Goal: Transaction & Acquisition: Purchase product/service

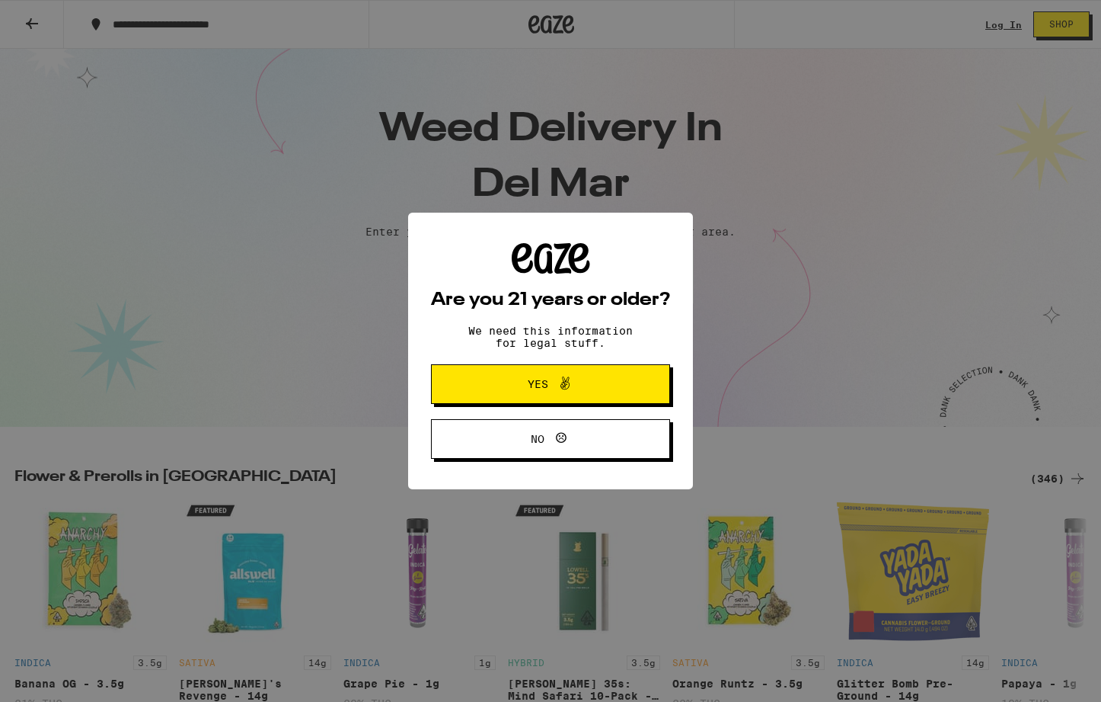
click at [558, 384] on icon at bounding box center [565, 383] width 18 height 18
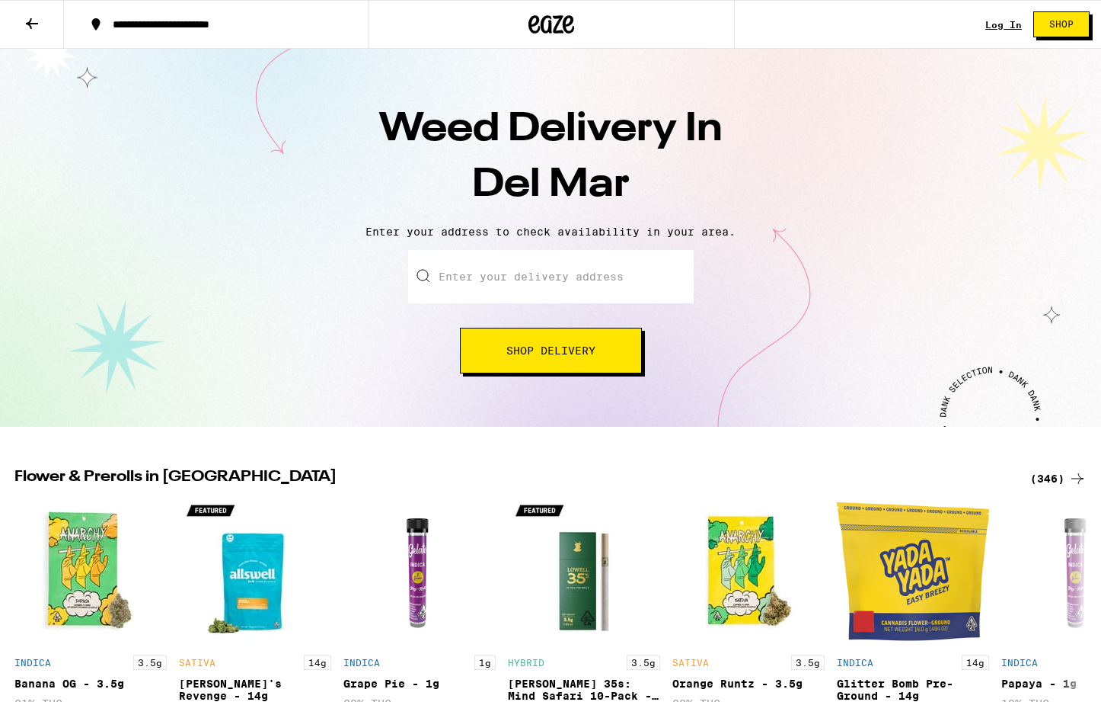
click at [541, 292] on input "Enter your delivery address" at bounding box center [551, 276] width 286 height 53
paste input "5921 Valencia Cir, Rancho"
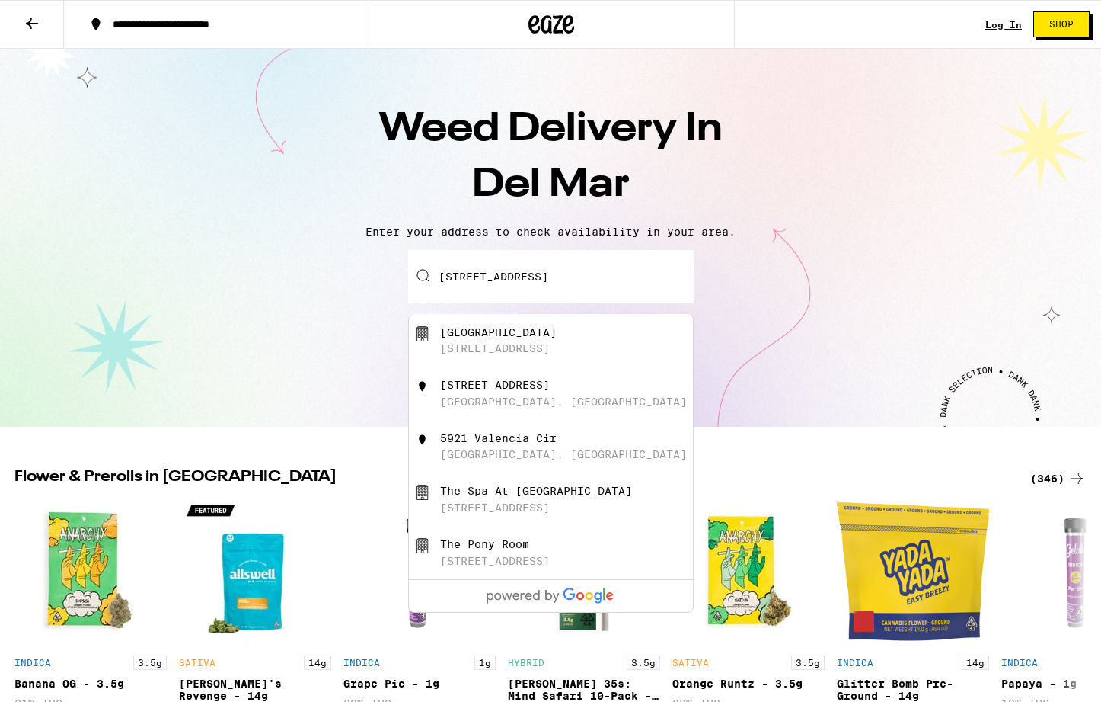
click at [550, 354] on div "5921 Valencia Cir, Rancho Santa Fe, CA" at bounding box center [495, 348] width 110 height 12
type input "Rancho Valencia Resort & Spa, 5921 Valencia Cir, Rancho Santa Fe, CA"
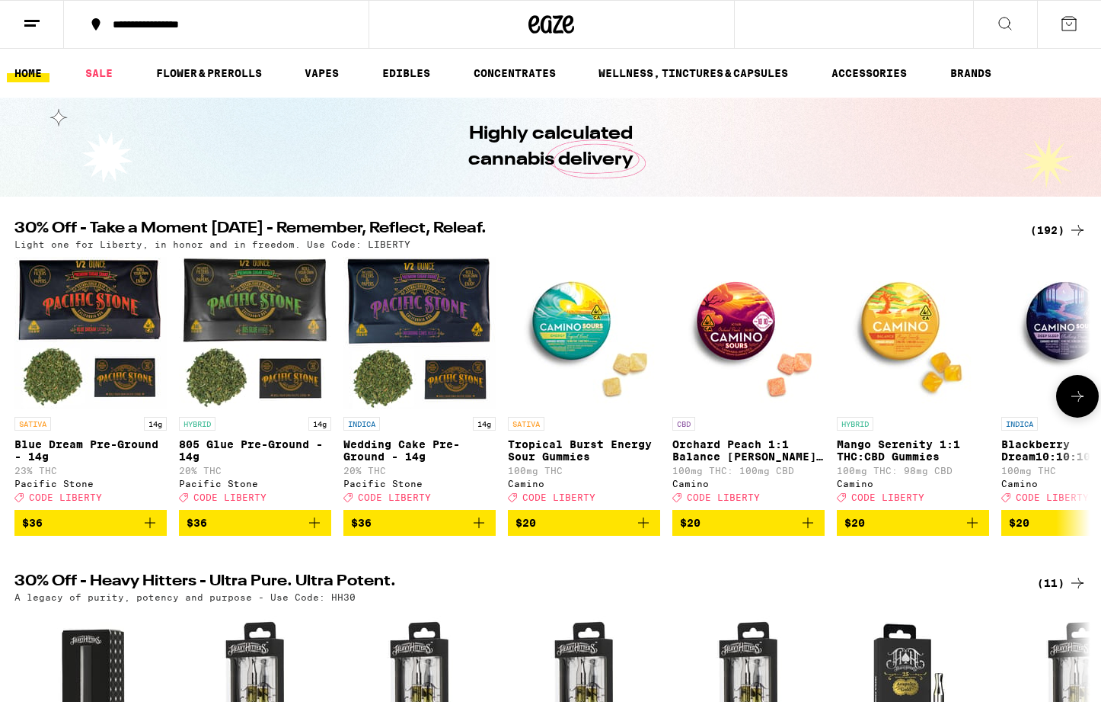
click at [625, 531] on span "$20" at bounding box center [584, 522] width 137 height 18
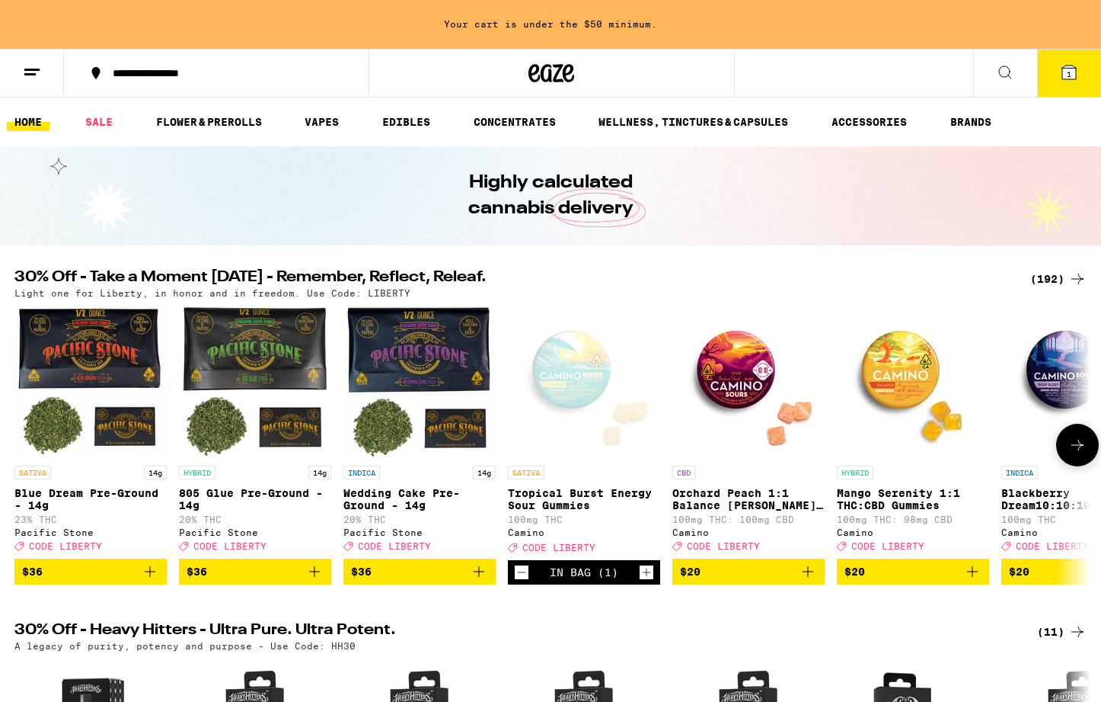
click at [880, 580] on span "$20" at bounding box center [913, 571] width 137 height 18
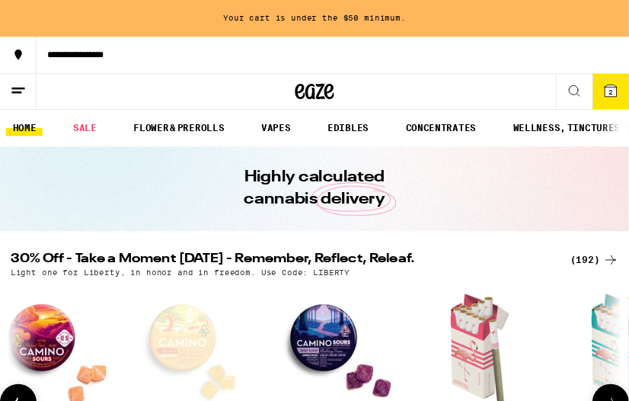
scroll to position [0, 686]
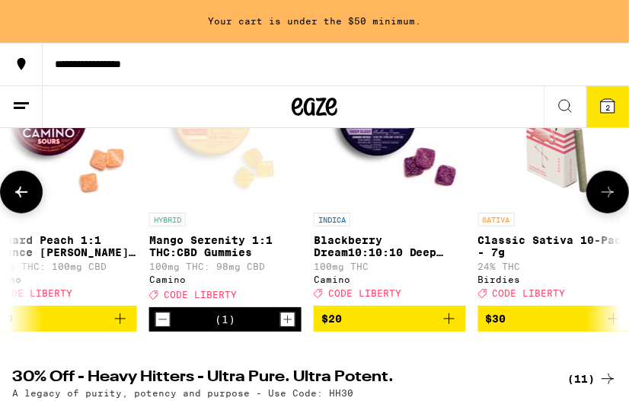
click at [377, 327] on span "$20" at bounding box center [389, 318] width 137 height 18
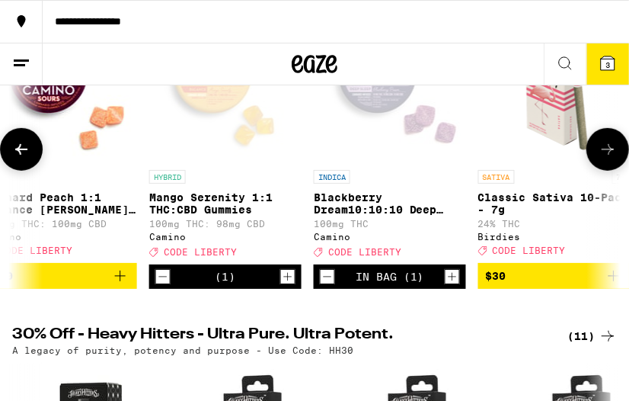
scroll to position [235, 0]
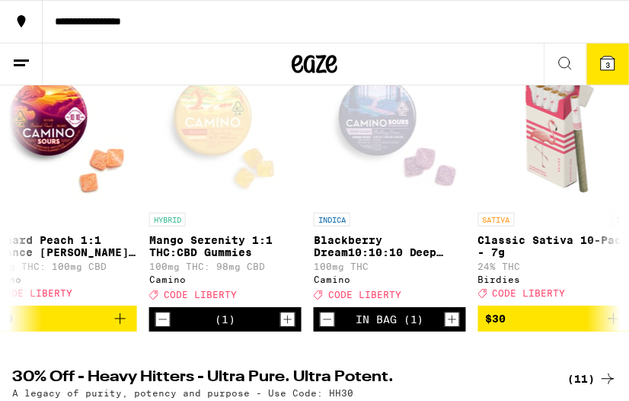
click at [99, 331] on button "$20" at bounding box center [61, 318] width 152 height 26
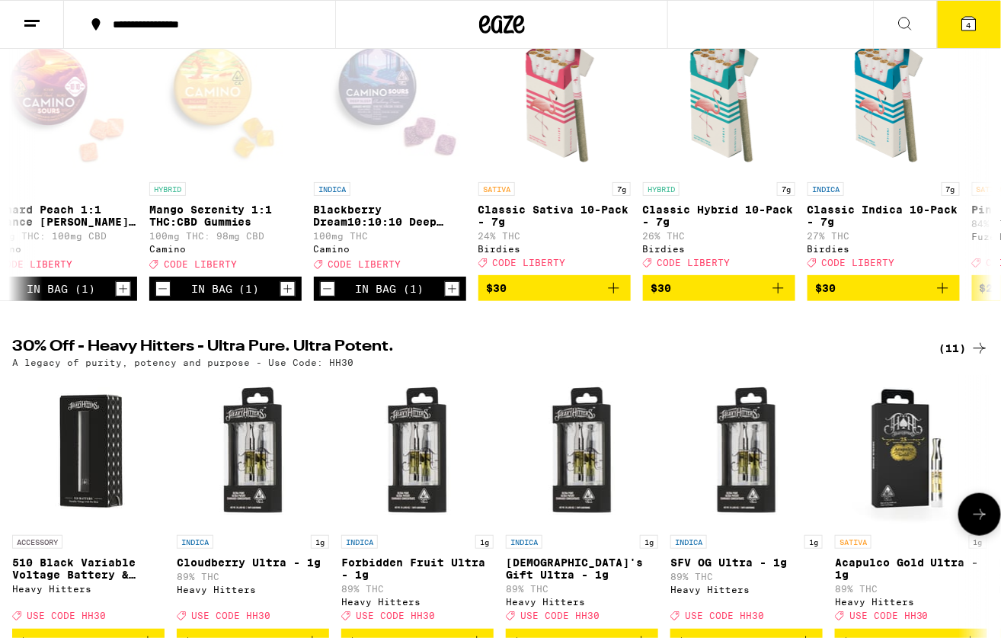
scroll to position [0, 686]
click at [25, 166] on icon at bounding box center [21, 161] width 12 height 11
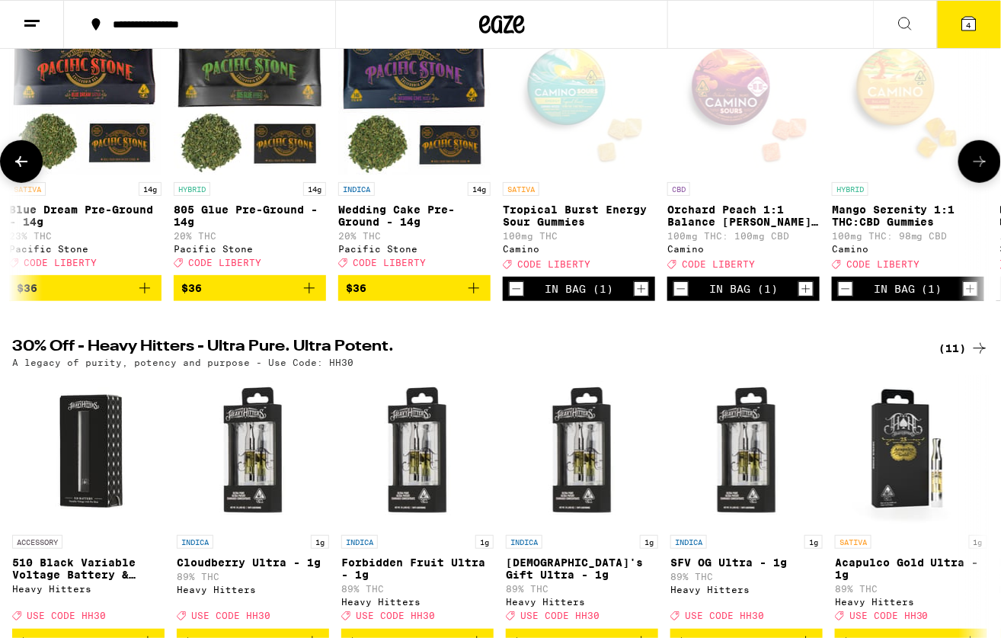
scroll to position [0, 0]
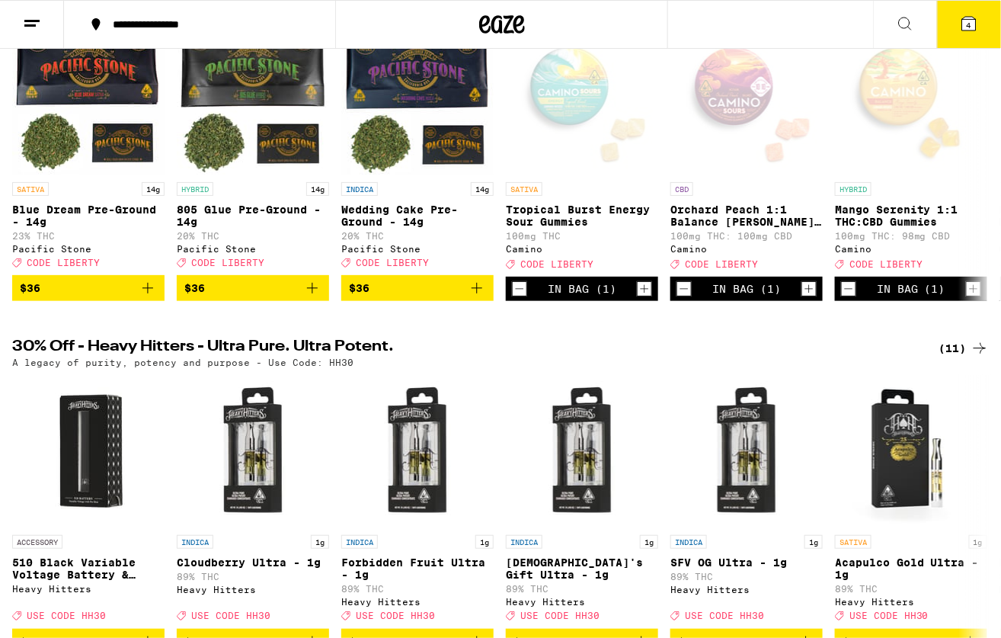
click at [887, 31] on button at bounding box center [905, 25] width 64 height 48
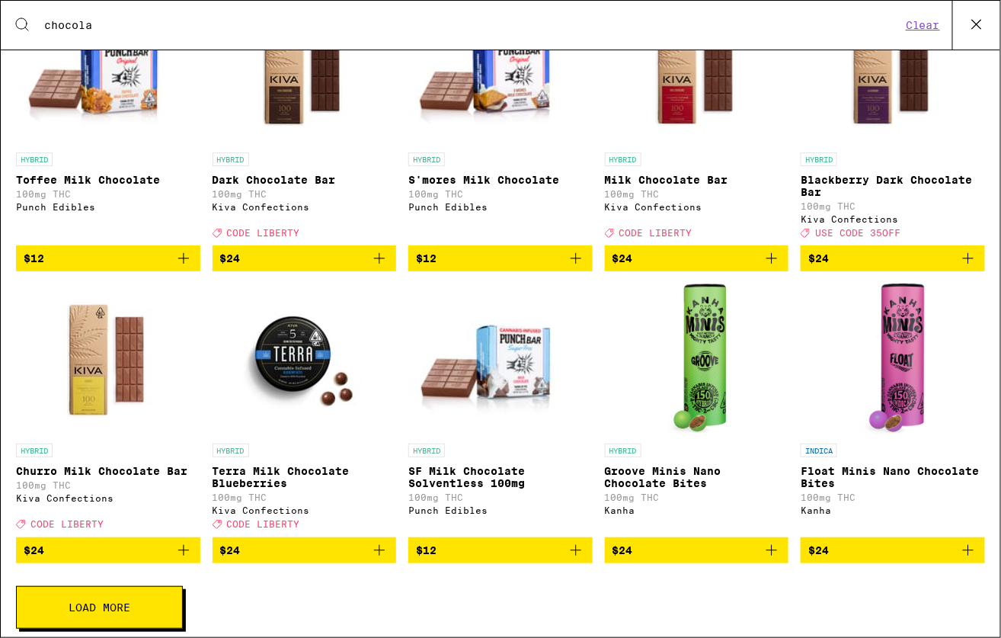
scroll to position [337, 0]
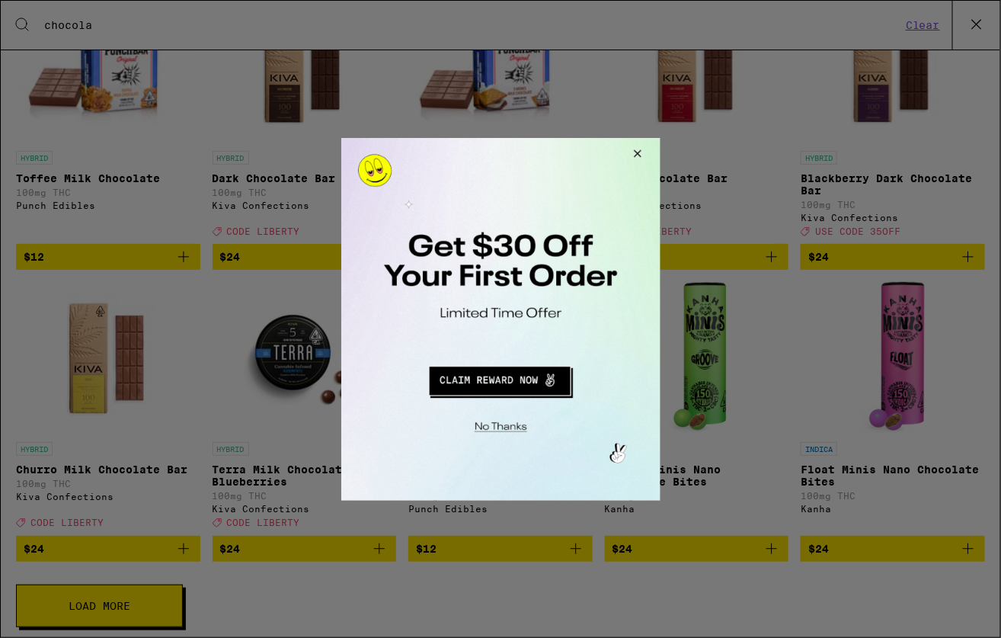
type input "chocola"
click at [490, 383] on button "Redirect to URL" at bounding box center [498, 378] width 265 height 37
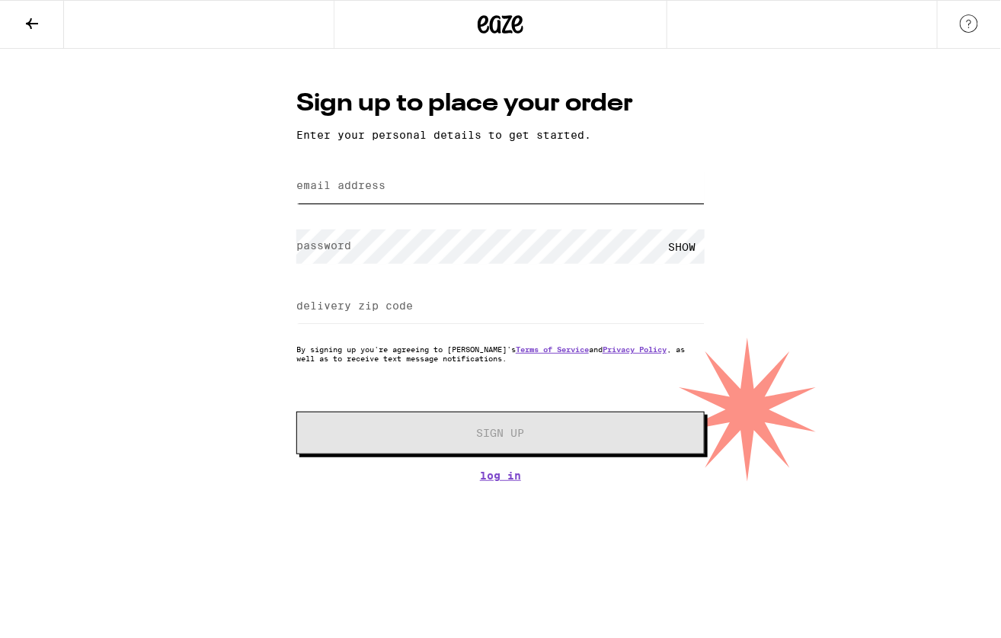
click at [418, 197] on input "email address" at bounding box center [500, 186] width 408 height 34
type input "mitchell31440@gmail.com"
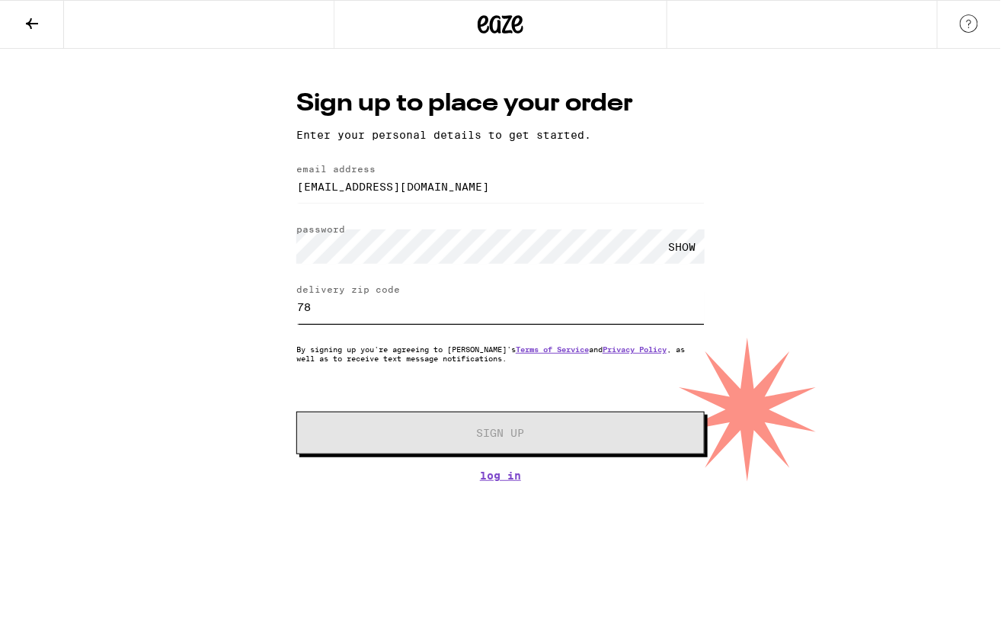
type input "7"
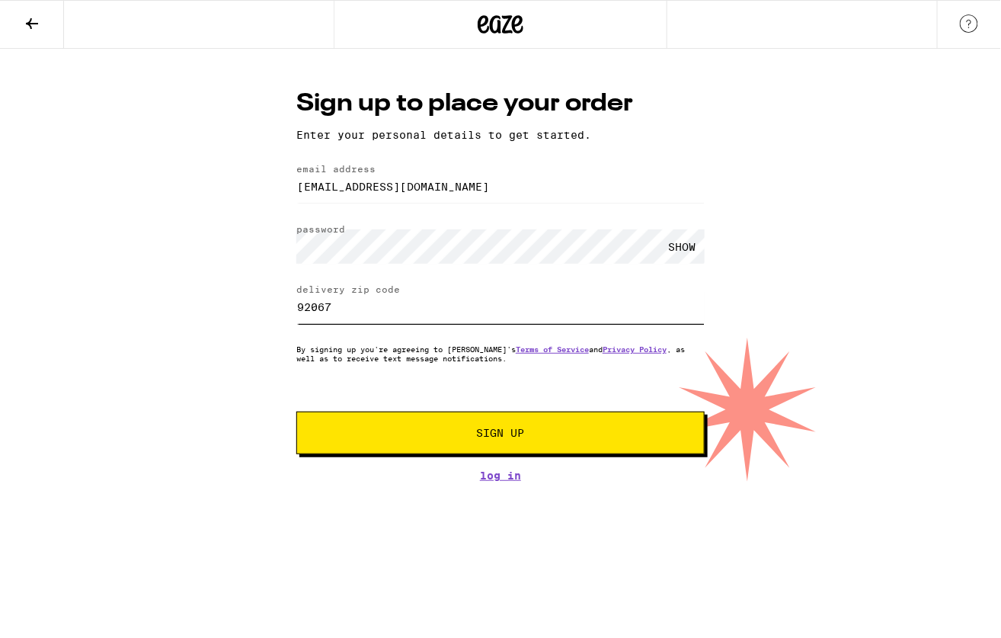
type input "92067"
click at [556, 443] on button "Sign Up" at bounding box center [500, 432] width 408 height 43
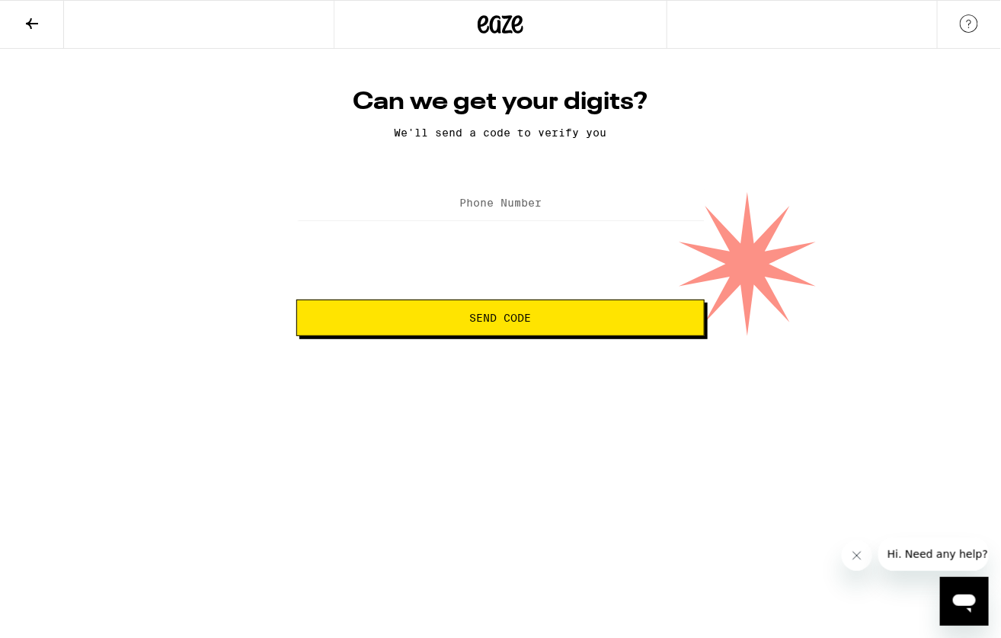
click at [528, 200] on label "Phone Number" at bounding box center [500, 203] width 82 height 12
type input "(786) 682-7602"
click at [487, 313] on span "Send Code" at bounding box center [501, 317] width 62 height 11
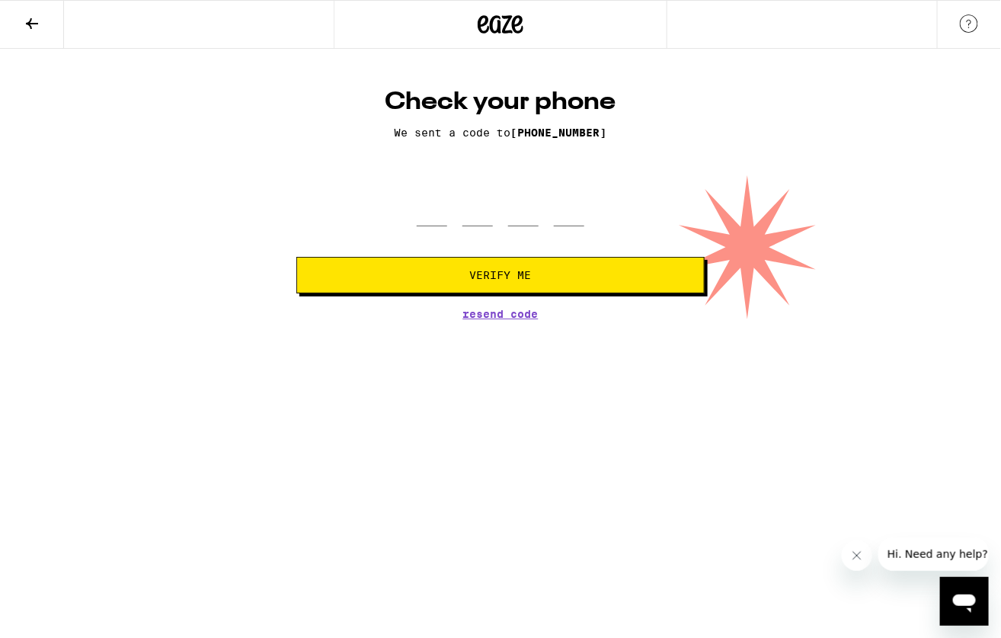
click at [484, 240] on form "Verify Me" at bounding box center [500, 237] width 408 height 112
click at [458, 205] on div at bounding box center [501, 203] width 168 height 45
click at [427, 220] on input "tel" at bounding box center [432, 203] width 30 height 45
click at [514, 309] on span "Resend Code" at bounding box center [500, 314] width 75 height 11
click at [47, 18] on button at bounding box center [32, 25] width 64 height 48
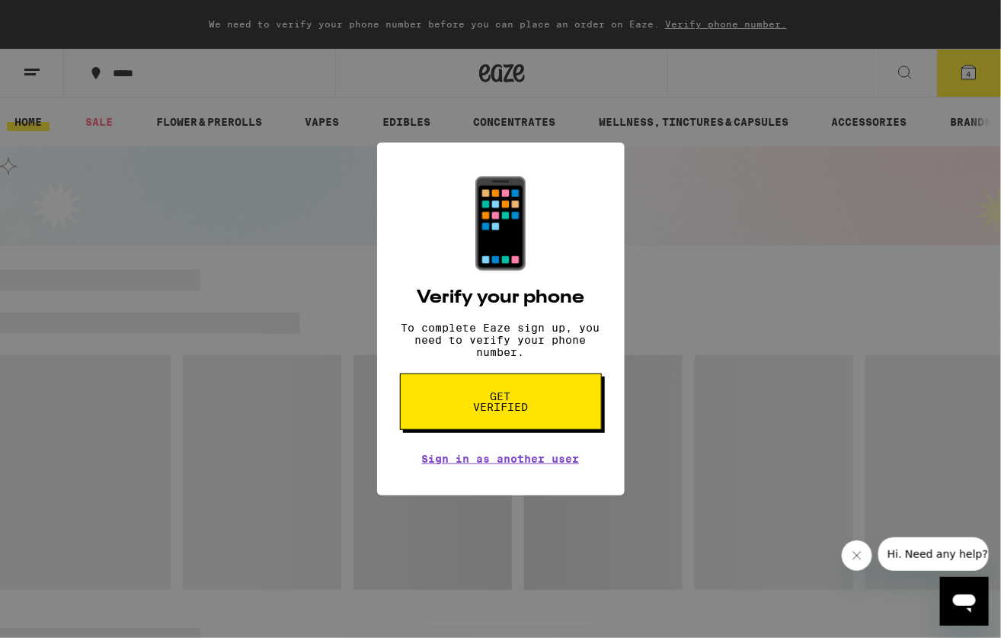
click at [727, 337] on div "📱 Verify your phone To complete Eaze sign up, you need to verify your phone num…" at bounding box center [500, 319] width 1001 height 638
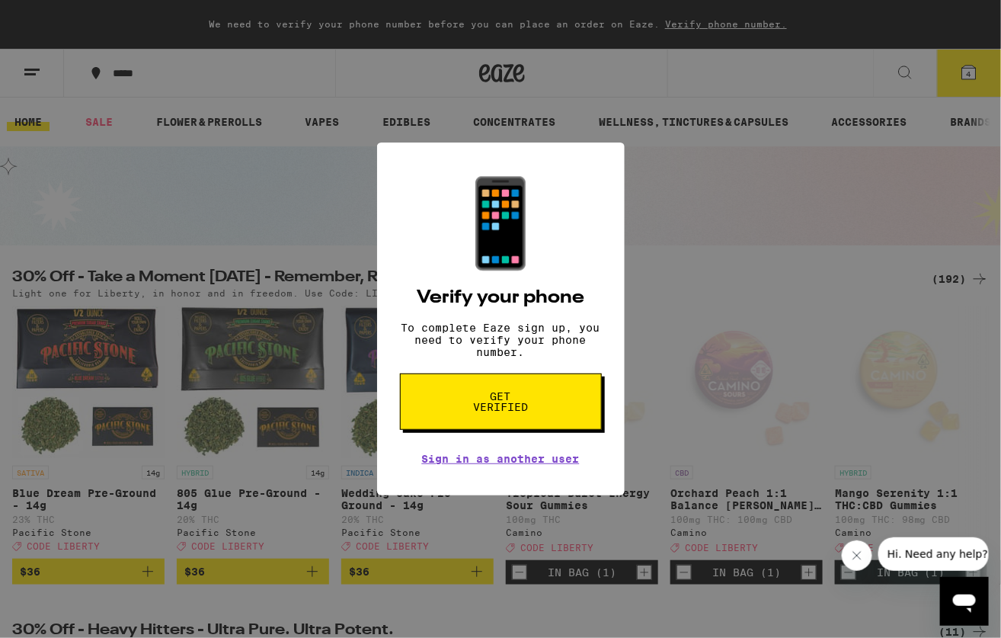
click at [860, 547] on button "Close message from company" at bounding box center [856, 554] width 30 height 30
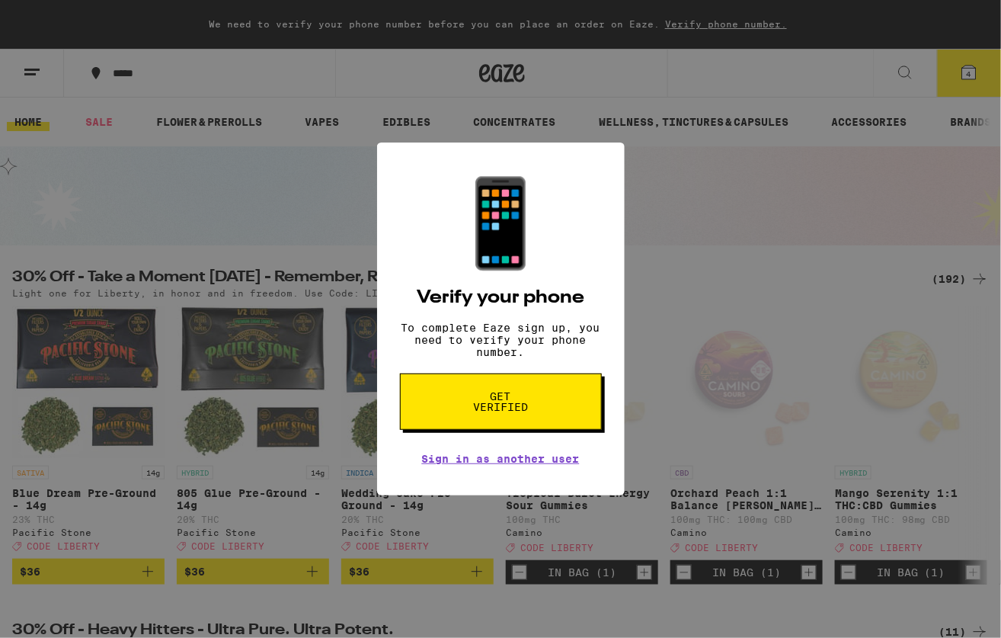
click at [700, 169] on div "📱 Verify your phone To complete Eaze sign up, you need to verify your phone num…" at bounding box center [500, 319] width 1001 height 638
click at [487, 465] on link "Sign in as another user" at bounding box center [501, 458] width 158 height 12
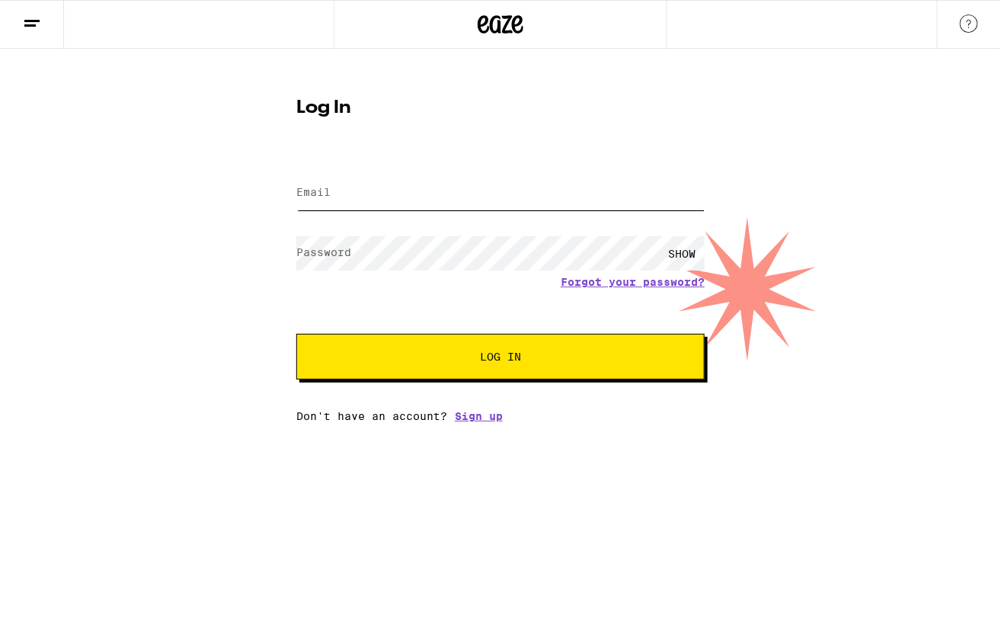
type input "[EMAIL_ADDRESS][DOMAIN_NAME]"
click at [516, 355] on span "Log In" at bounding box center [500, 356] width 41 height 11
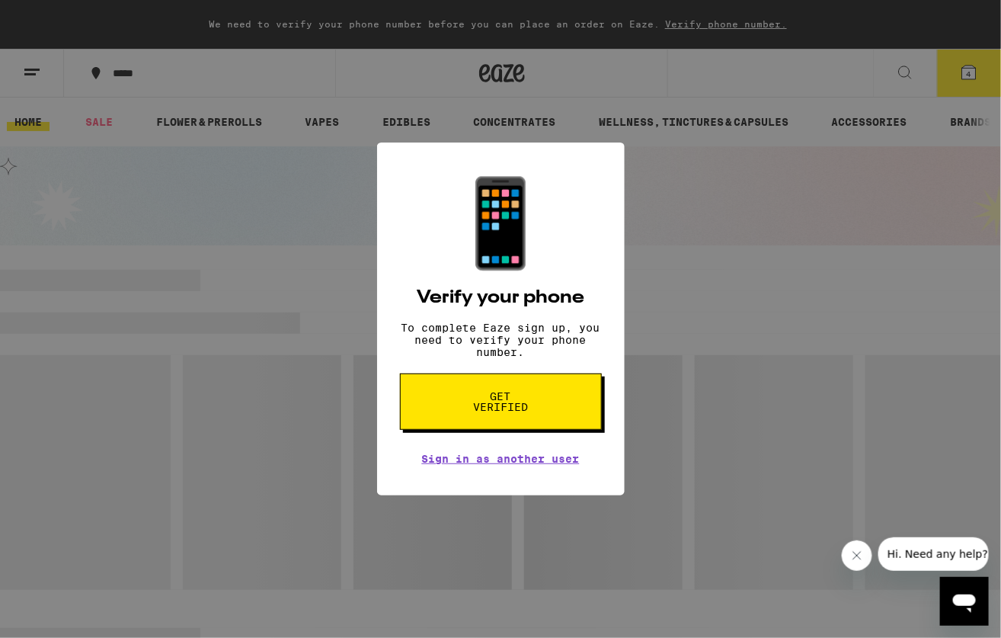
click at [548, 398] on button "Get verified" at bounding box center [501, 401] width 202 height 56
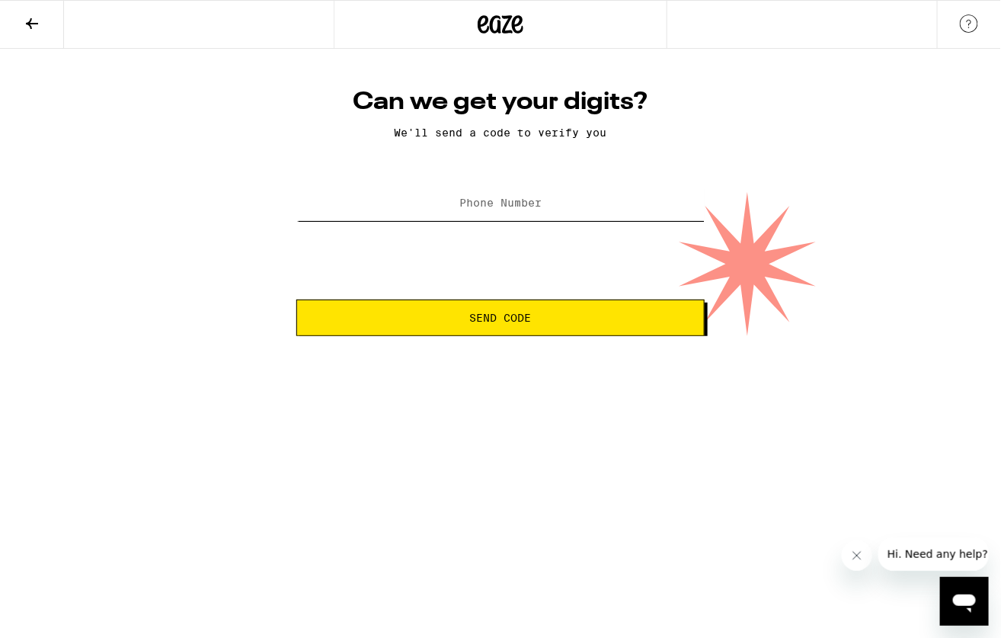
click at [457, 213] on input "Phone Number" at bounding box center [500, 204] width 408 height 34
type input "(786) 682-7602"
click at [471, 308] on button "Send Code" at bounding box center [500, 317] width 408 height 37
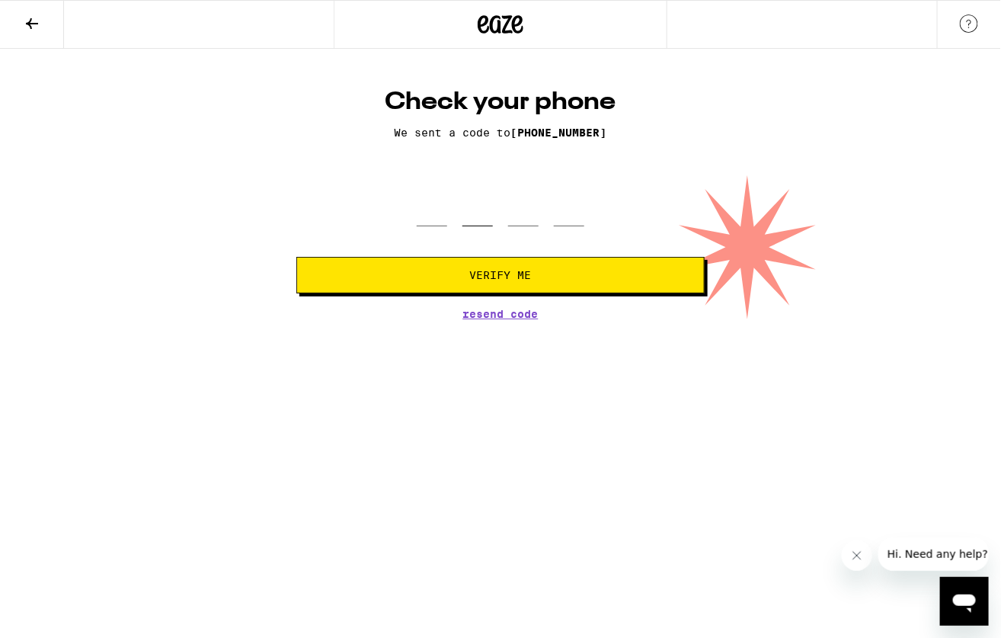
click at [481, 208] on input "tel" at bounding box center [477, 203] width 30 height 45
type input "0"
type input "7"
click at [481, 208] on input "0" at bounding box center [477, 203] width 30 height 45
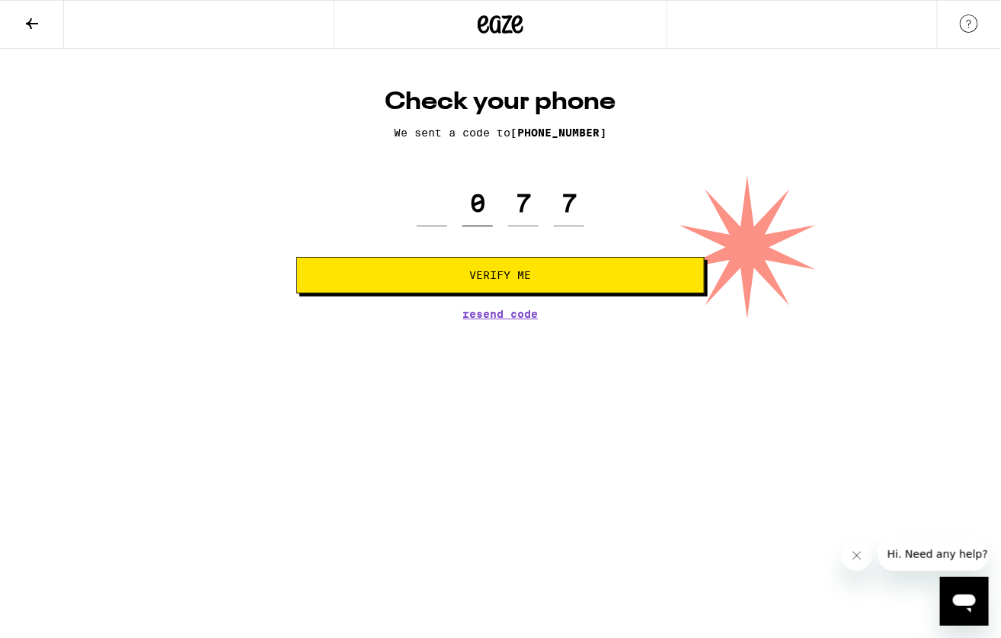
click at [481, 208] on input "0" at bounding box center [477, 203] width 30 height 45
click at [583, 199] on input "7" at bounding box center [569, 203] width 30 height 45
type input "0"
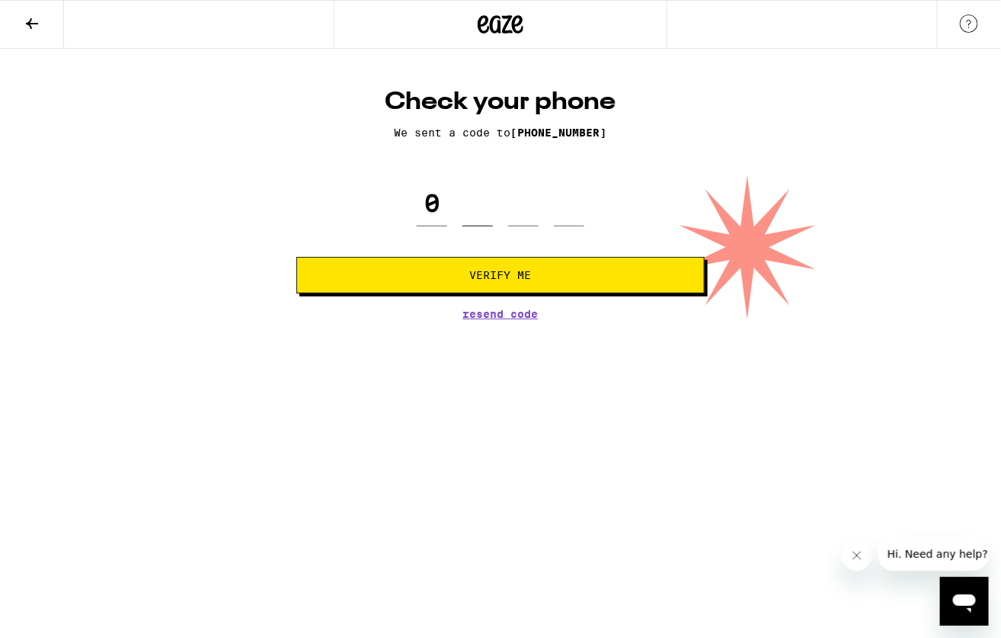
type input "7"
type input "2"
click at [546, 283] on button "Verify Me" at bounding box center [500, 275] width 408 height 37
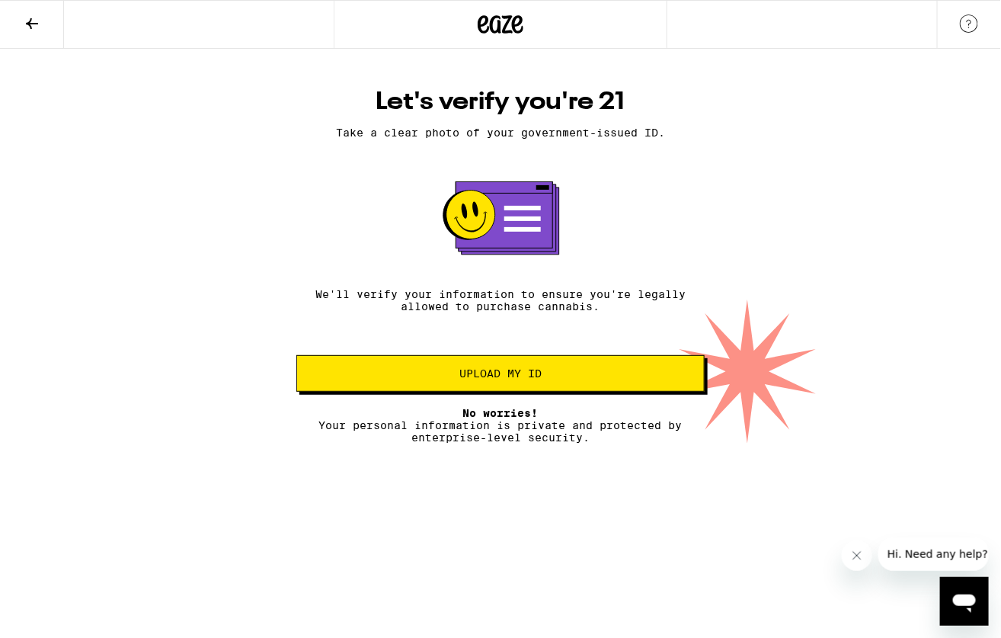
click at [554, 390] on button "Upload my ID" at bounding box center [500, 373] width 408 height 37
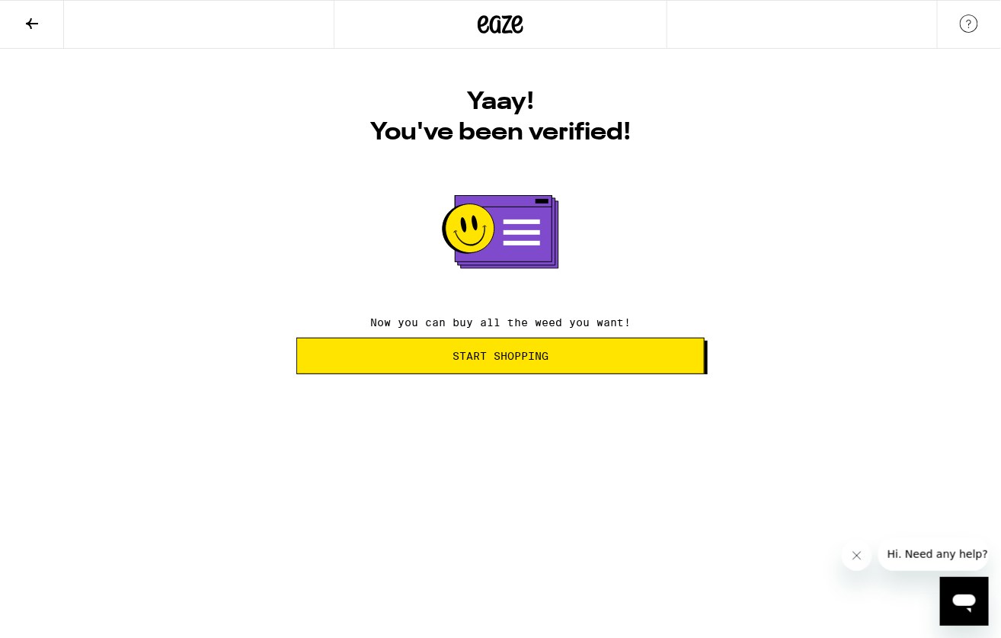
click at [628, 367] on button "Start Shopping" at bounding box center [500, 355] width 408 height 37
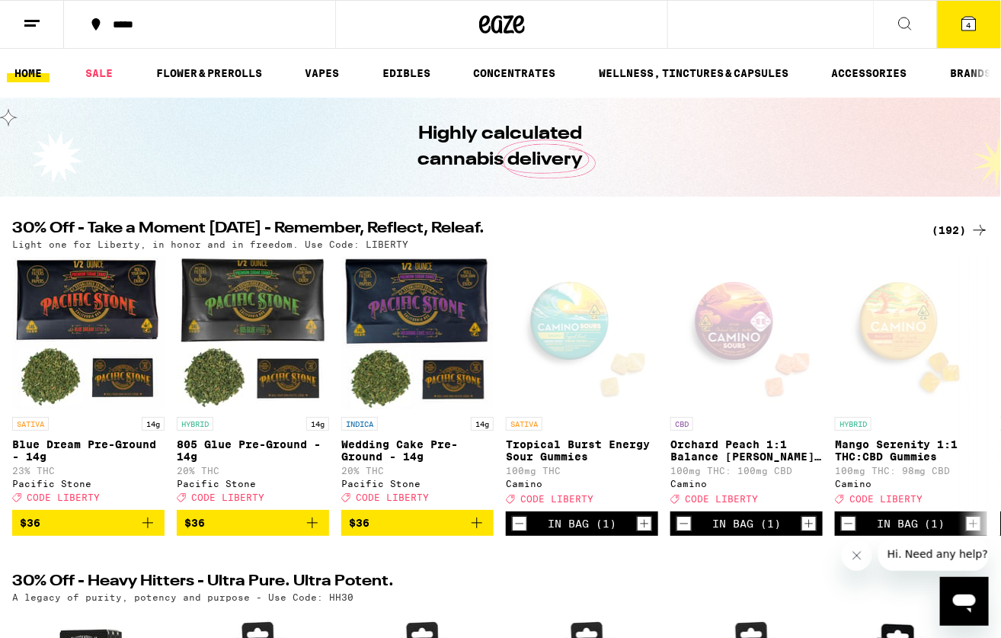
click at [918, 22] on button at bounding box center [905, 25] width 64 height 48
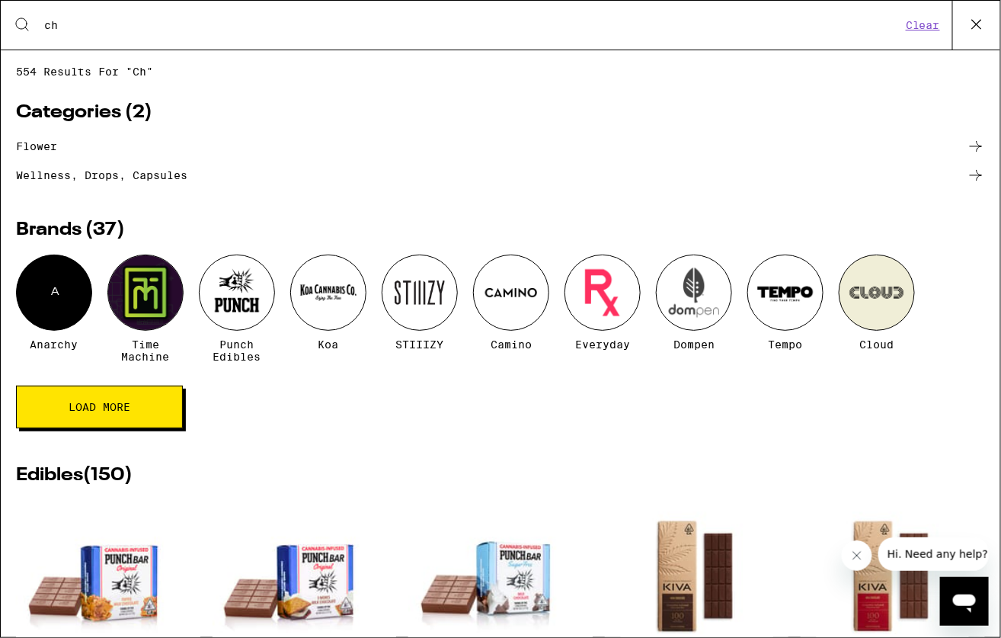
type input "chocola"
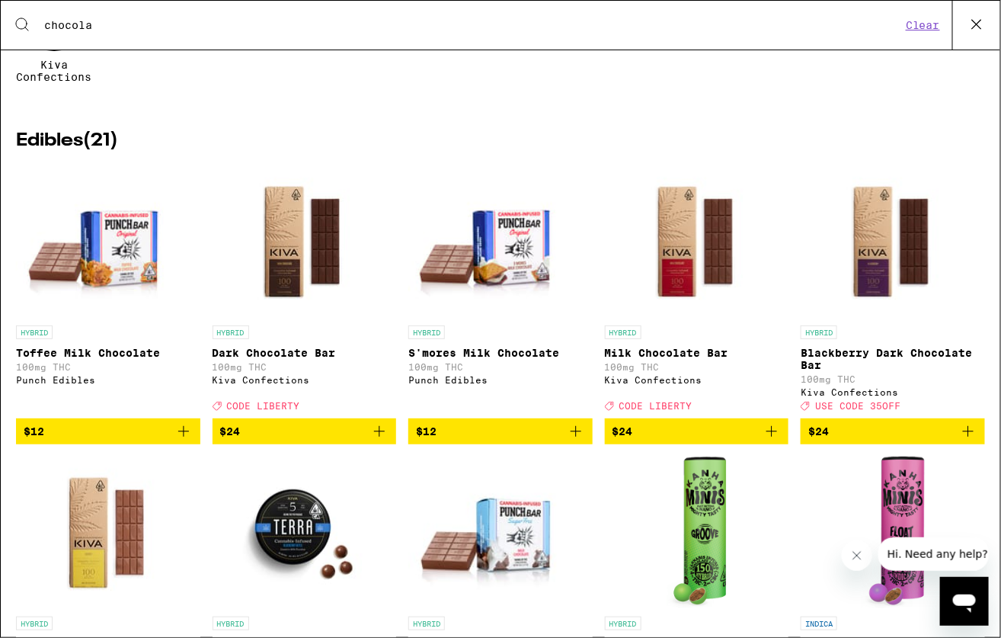
scroll to position [173, 0]
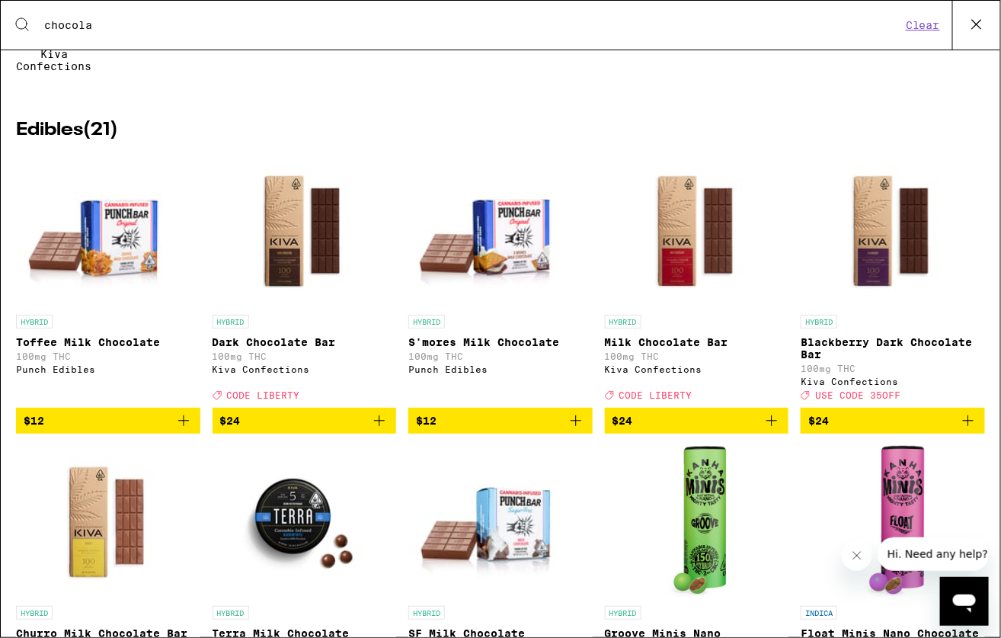
click at [166, 426] on span "$12" at bounding box center [108, 420] width 169 height 18
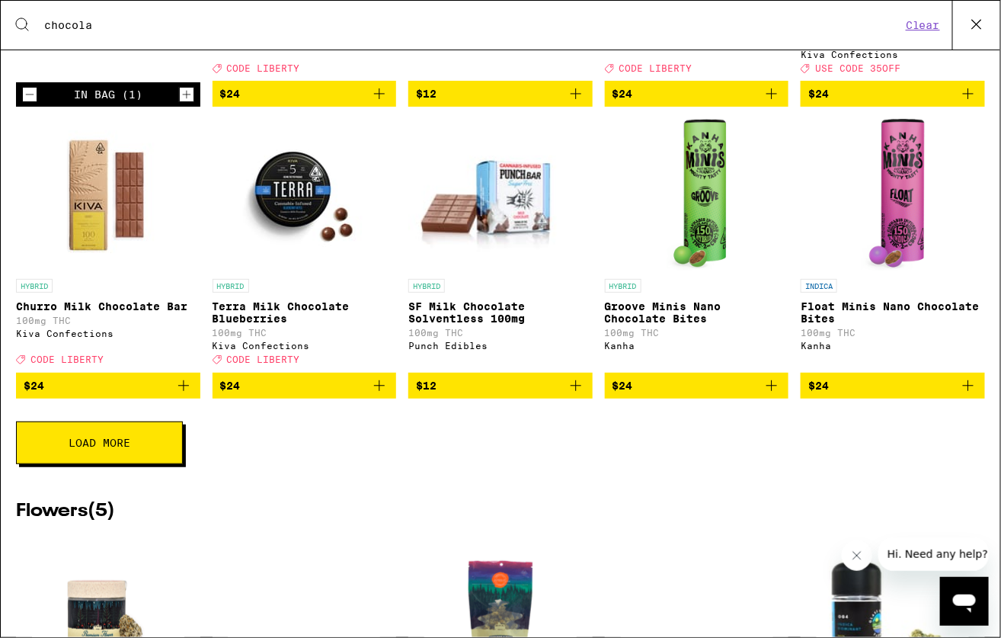
scroll to position [501, 0]
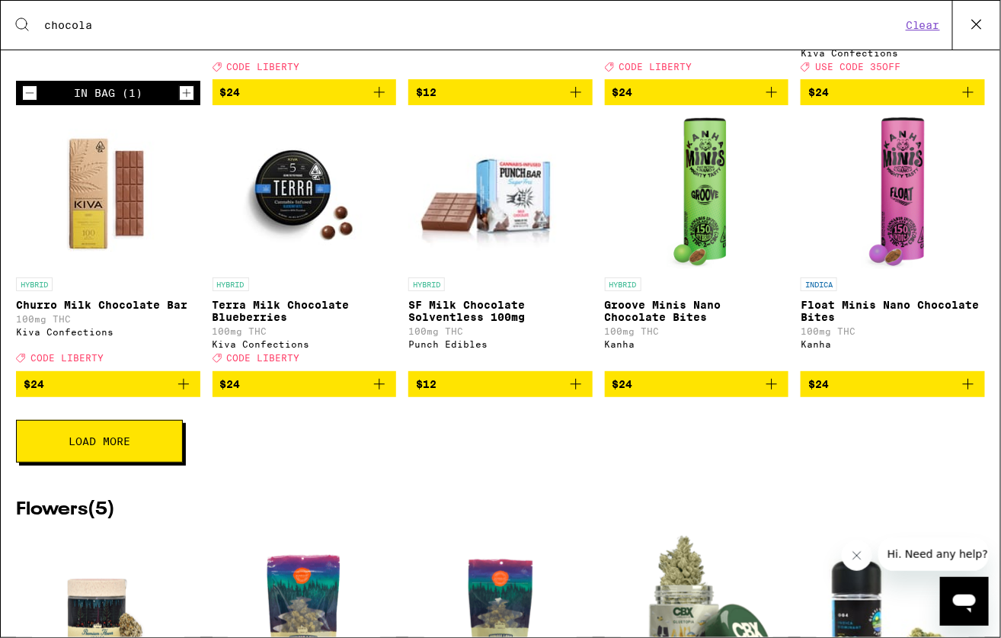
click at [143, 461] on button "Load More" at bounding box center [99, 441] width 167 height 43
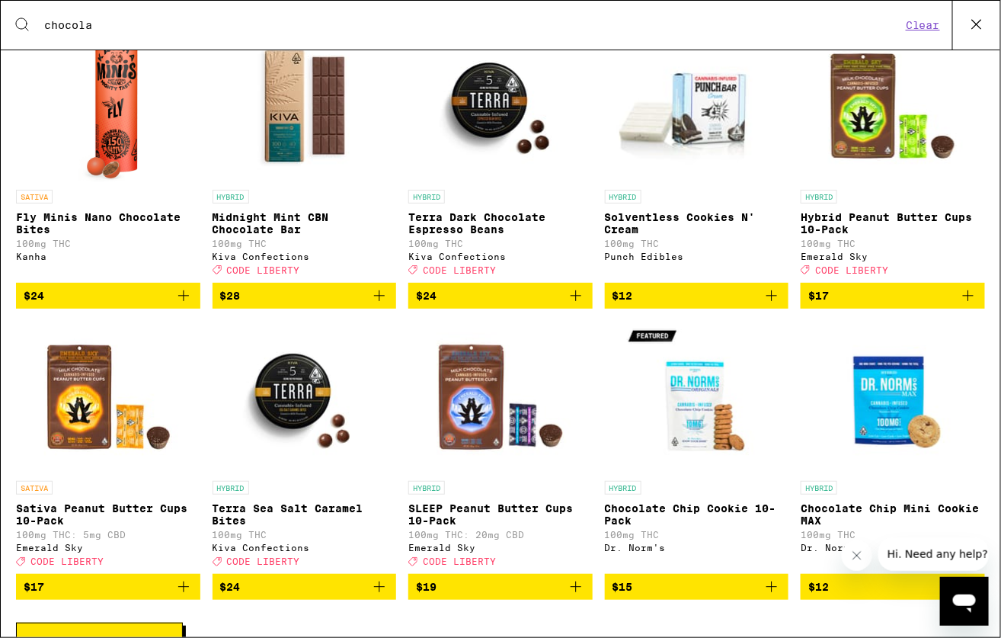
scroll to position [880, 0]
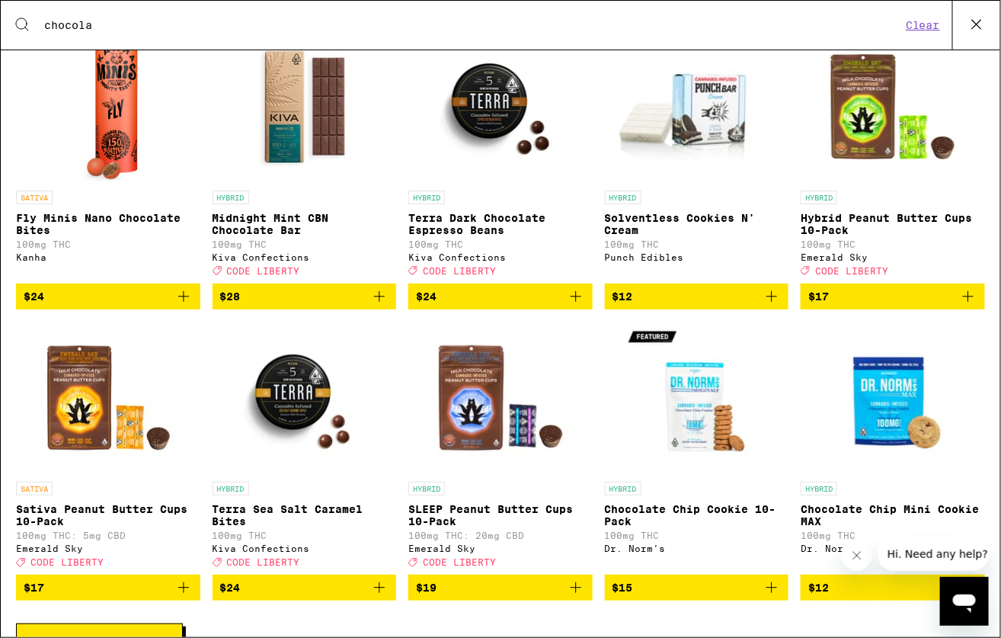
click at [113, 305] on span "$24" at bounding box center [108, 296] width 169 height 18
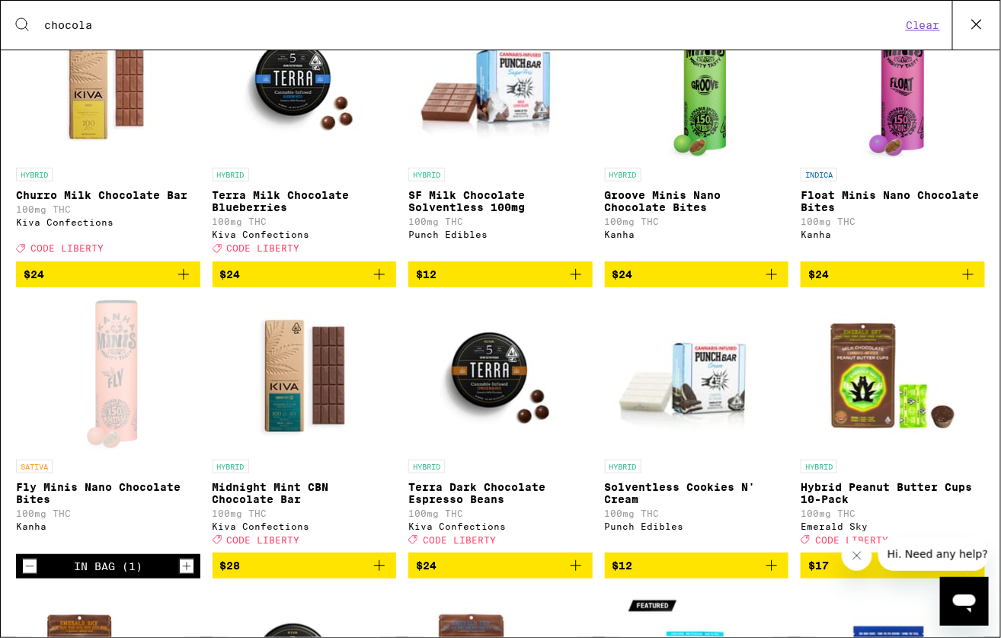
scroll to position [0, 0]
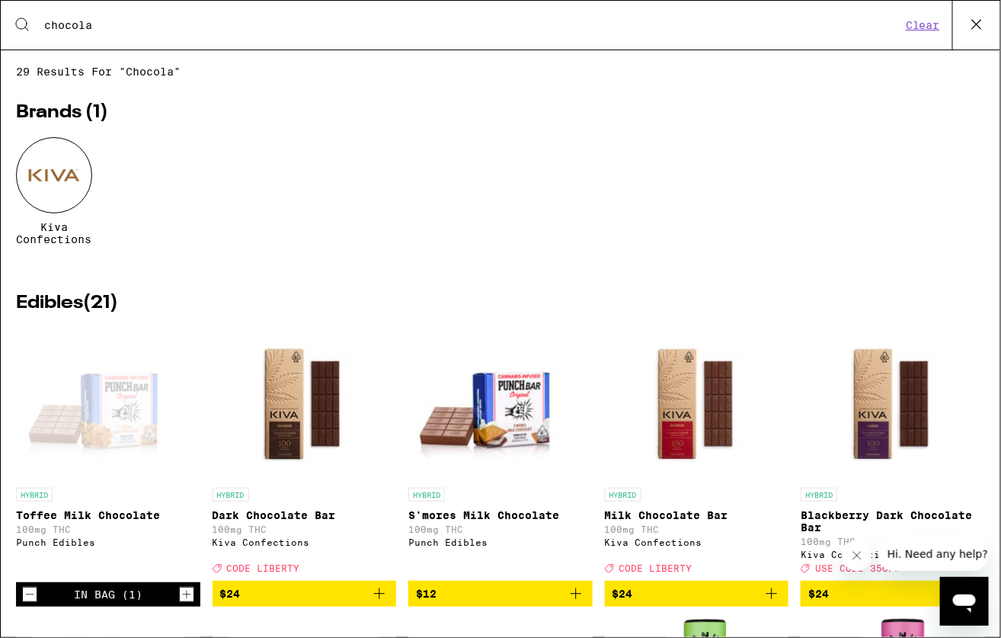
click at [980, 21] on icon at bounding box center [976, 24] width 23 height 23
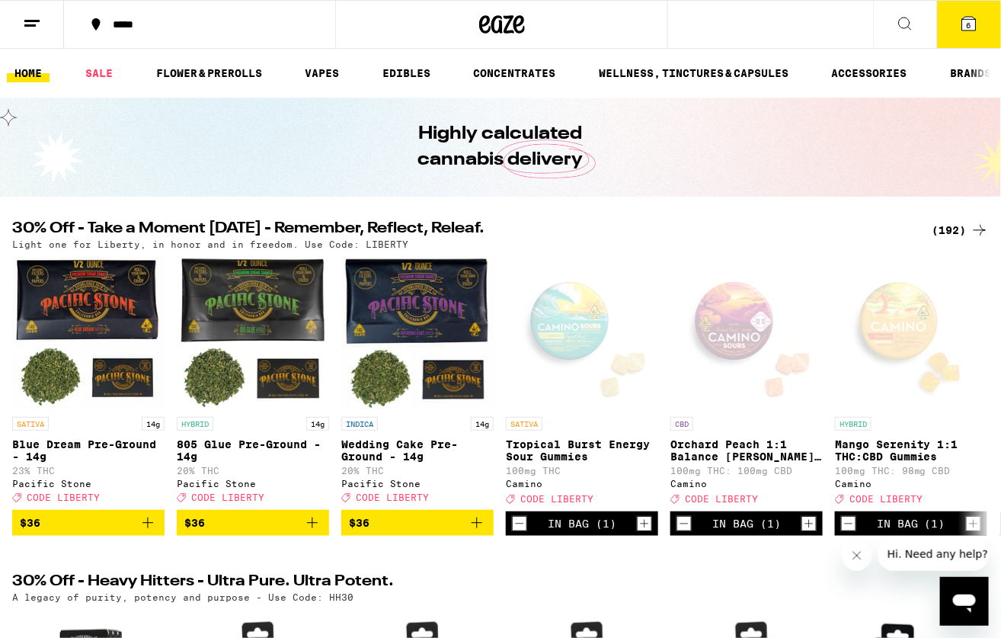
click at [962, 31] on icon at bounding box center [969, 23] width 18 height 18
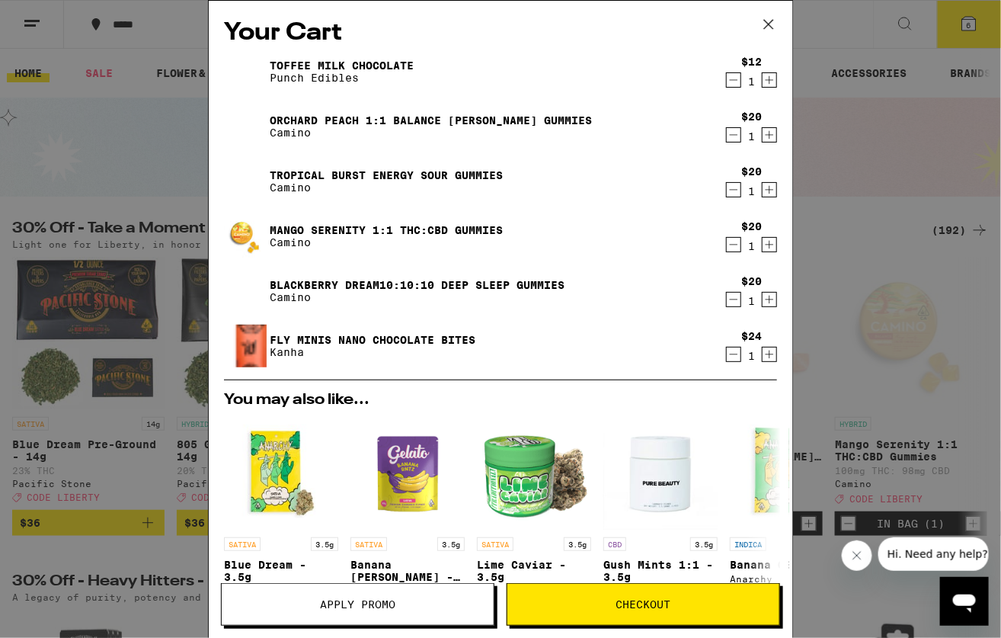
click at [733, 86] on icon "Decrement" at bounding box center [734, 80] width 14 height 18
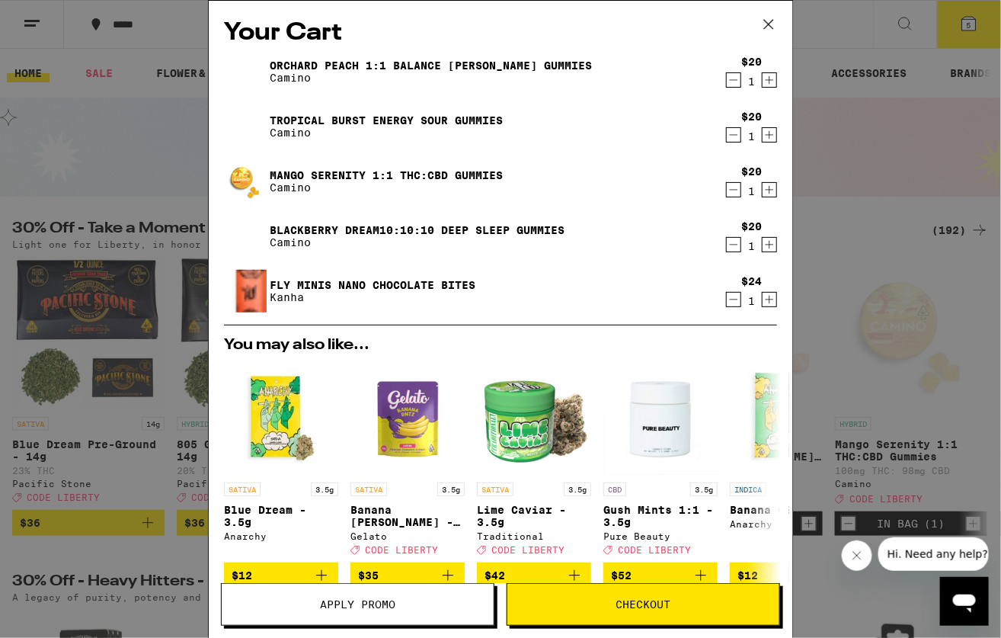
click at [636, 609] on span "Checkout" at bounding box center [643, 604] width 55 height 11
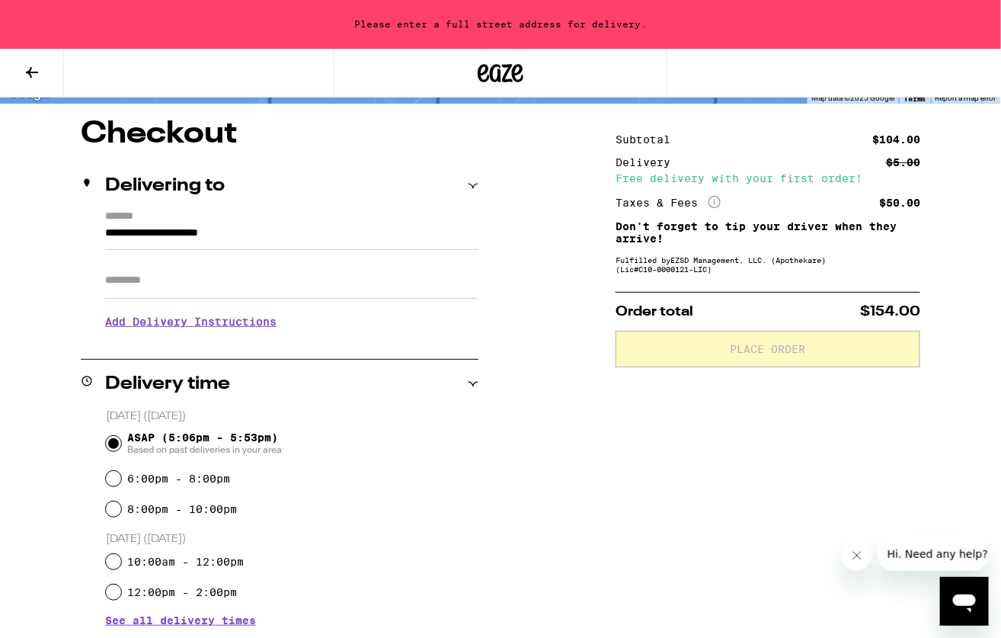
scroll to position [117, 0]
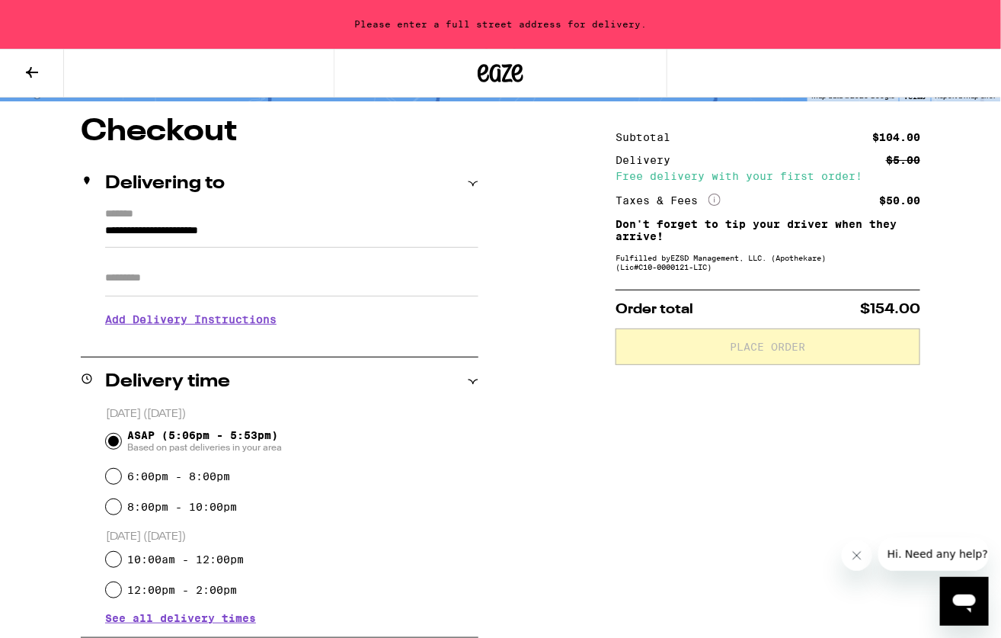
click at [308, 292] on input "Apt/Suite" at bounding box center [291, 278] width 373 height 37
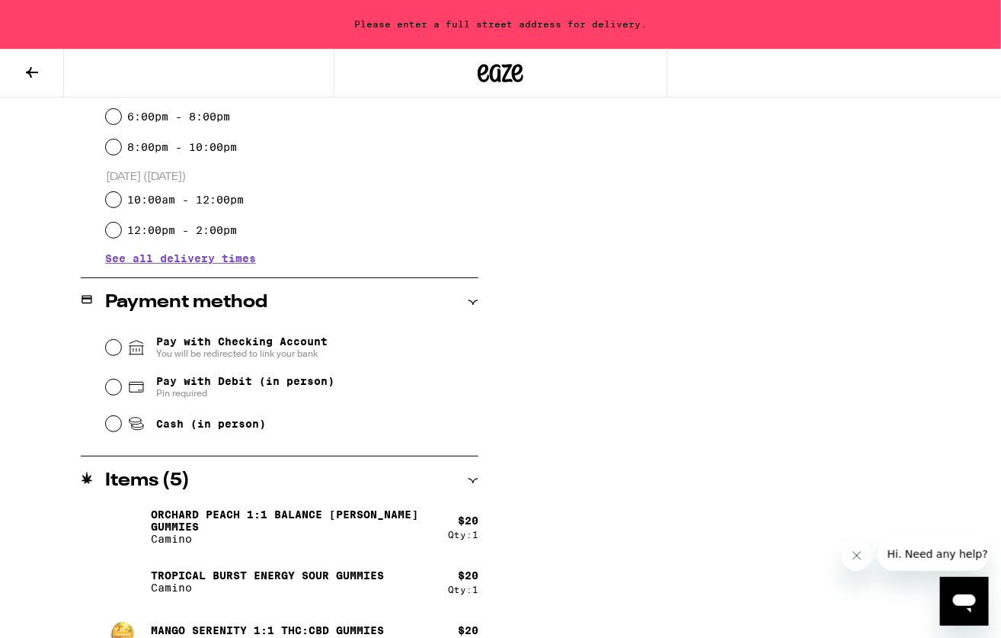
scroll to position [501, 0]
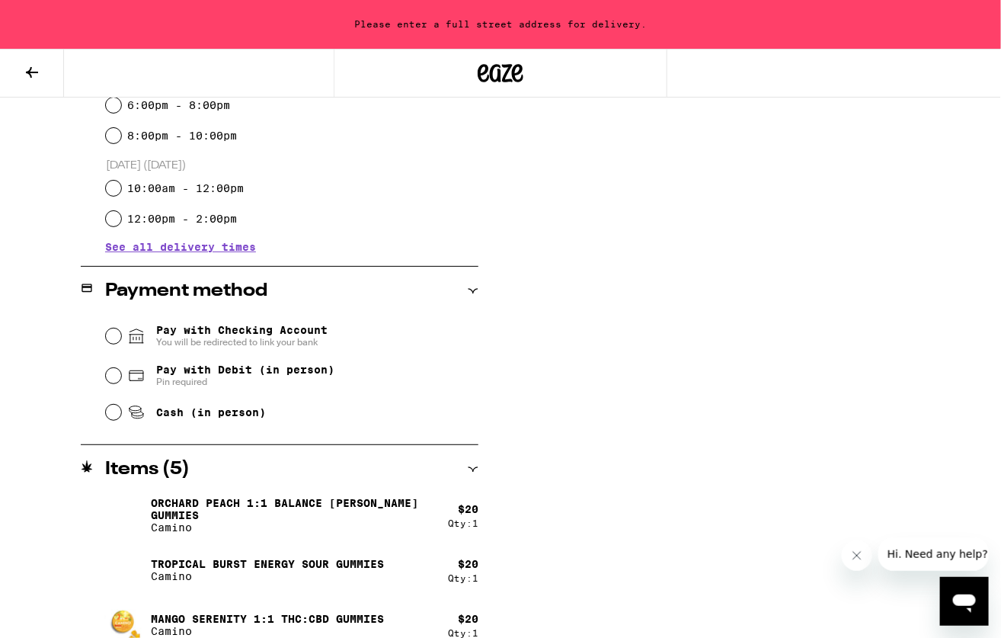
type input "***"
click at [117, 376] on input "Pay with Debit (in person) Pin required" at bounding box center [113, 375] width 15 height 15
radio input "true"
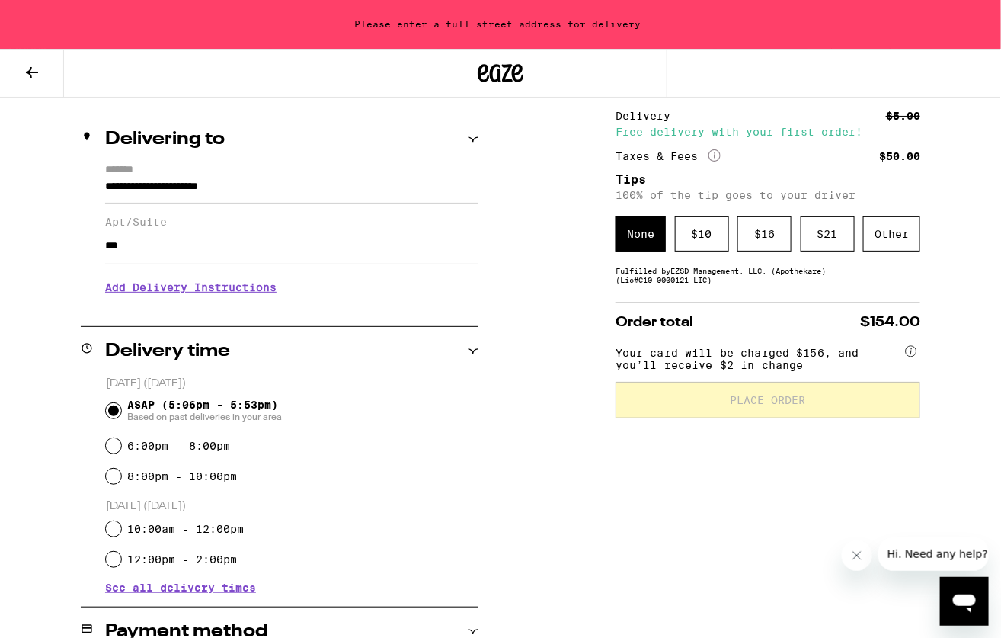
scroll to position [160, 0]
click at [699, 255] on div "Subtotal $104.00 Delivery $5.00 Free delivery with your first order! Taxes & Fe…" at bounding box center [767, 591] width 305 height 1037
click at [699, 245] on div "$ 10" at bounding box center [702, 234] width 54 height 35
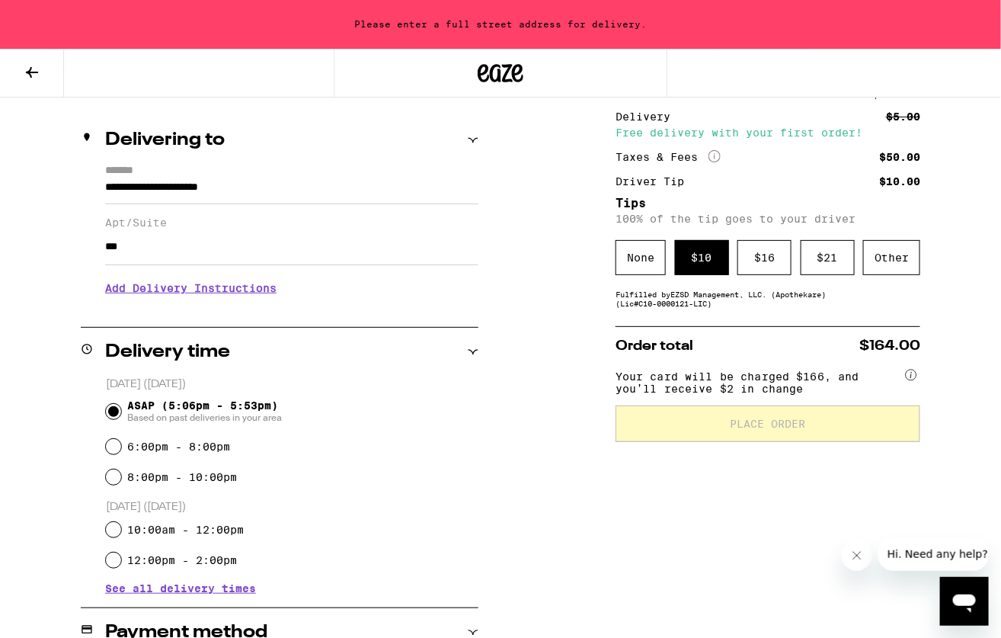
click at [272, 289] on h3 "Add Delivery Instructions" at bounding box center [291, 287] width 373 height 35
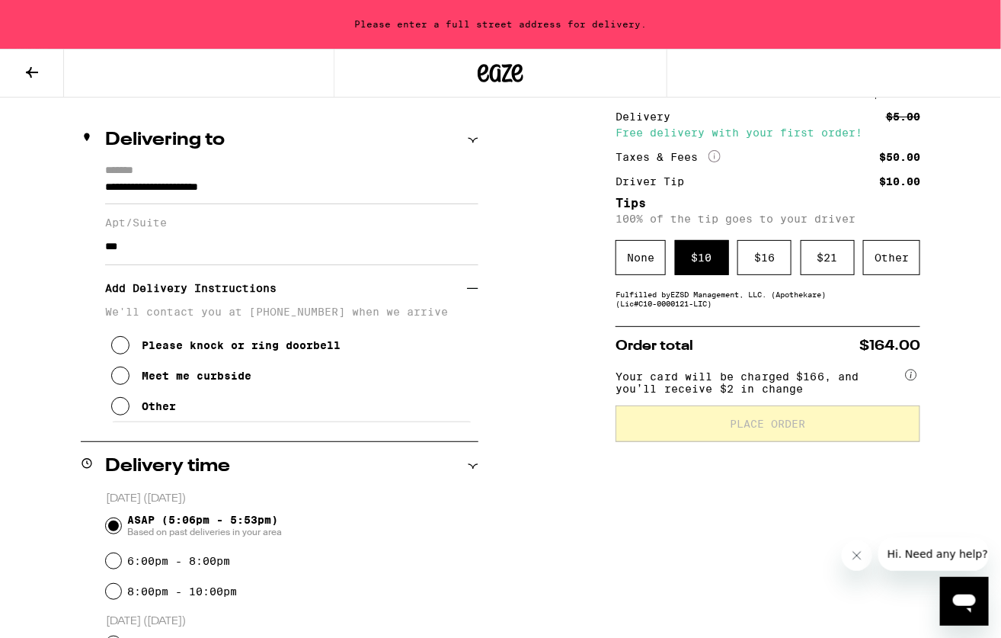
click at [125, 415] on icon at bounding box center [120, 406] width 18 height 18
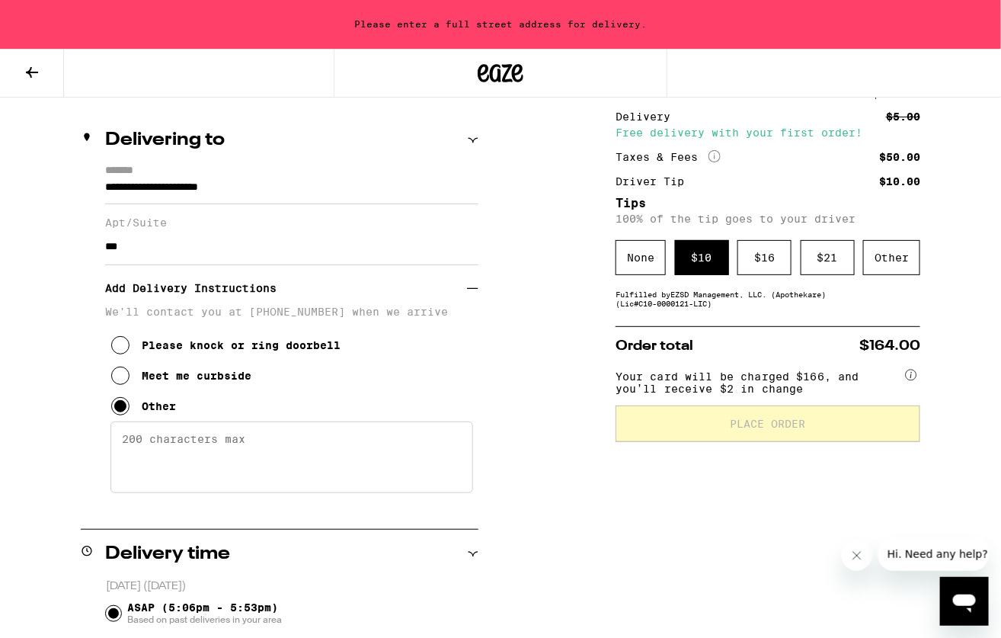
click at [186, 454] on textarea "Enter any other delivery instructions you want driver to know" at bounding box center [291, 457] width 363 height 72
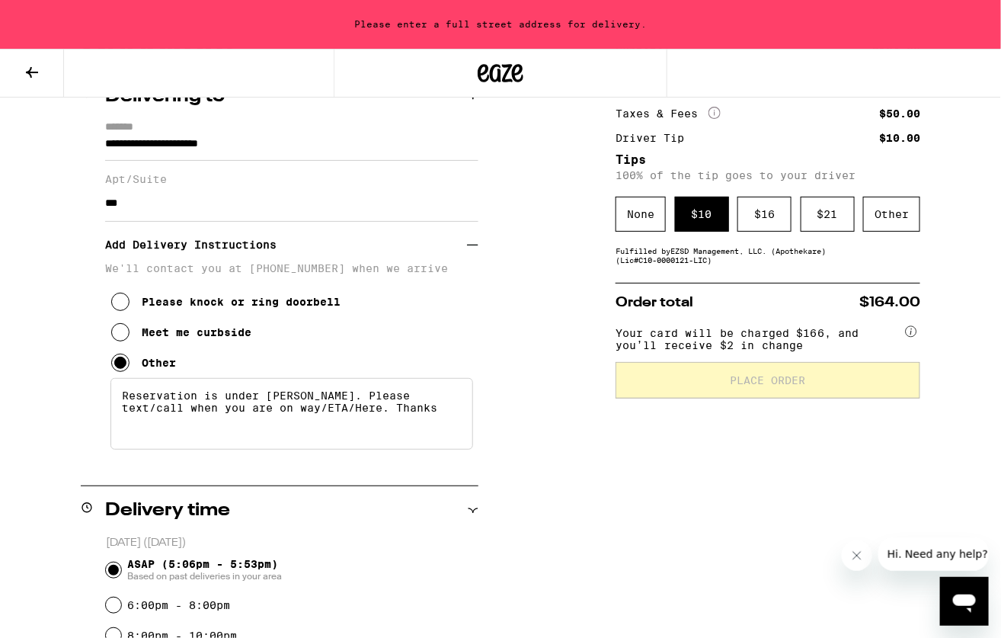
scroll to position [194, 0]
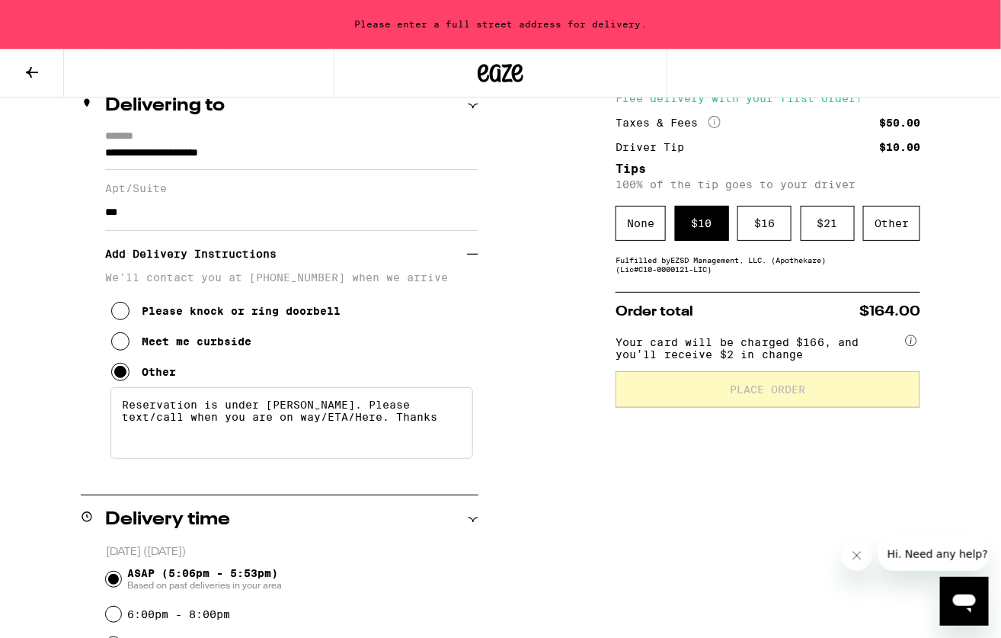
type textarea "Reservation is under Austin Miller. Please text/call when you are on way/ETA/He…"
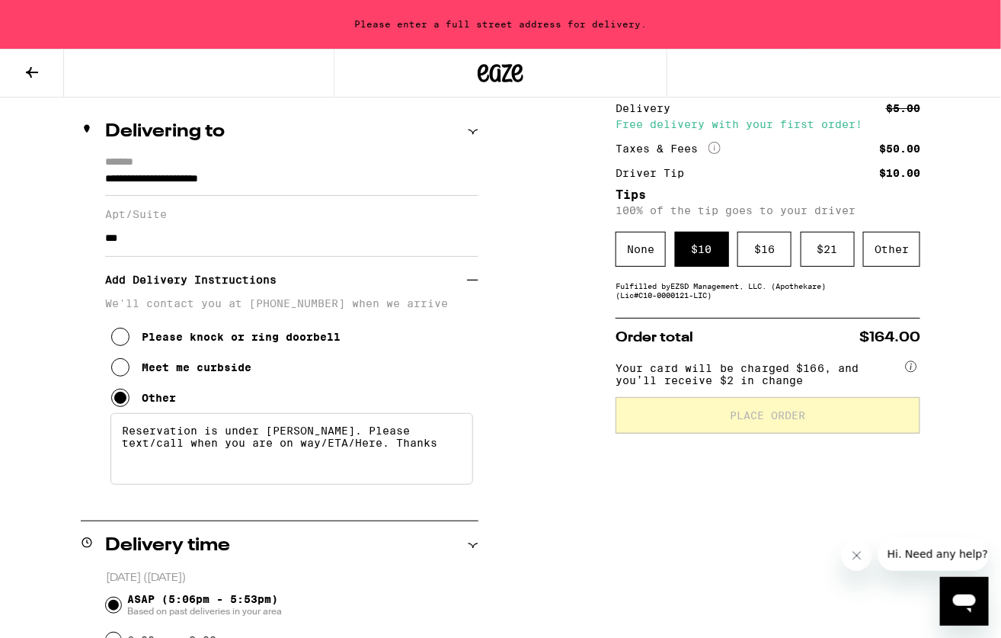
scroll to position [177, 0]
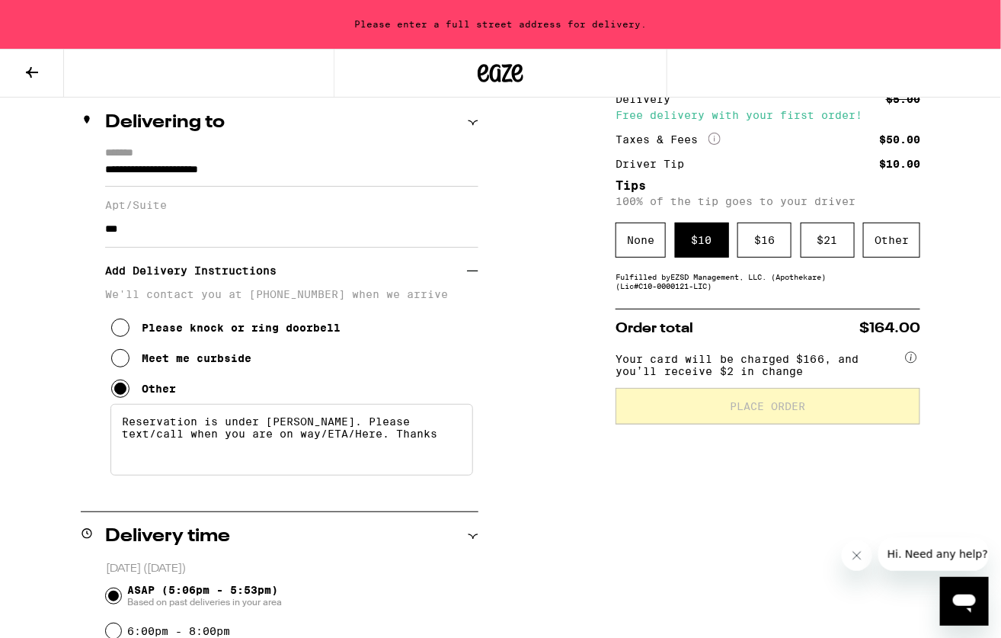
click at [911, 360] on icon at bounding box center [911, 357] width 2 height 6
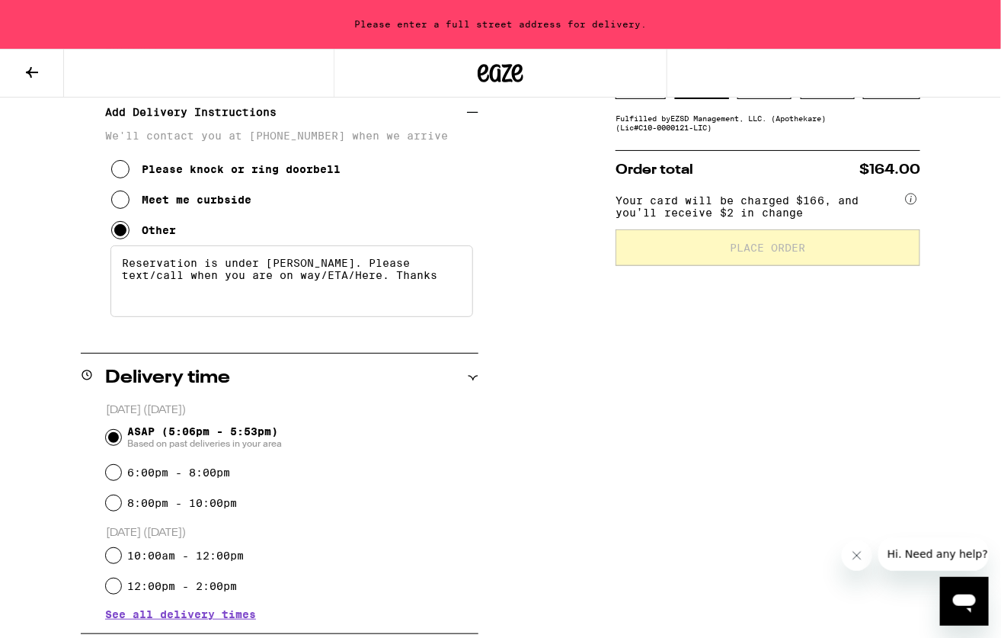
scroll to position [337, 0]
click at [145, 476] on label "6:00pm - 8:00pm" at bounding box center [178, 471] width 103 height 12
click at [121, 476] on input "6:00pm - 8:00pm" at bounding box center [113, 471] width 15 height 15
radio input "true"
click at [152, 430] on span "ASAP (5:06pm - 5:53pm) Based on past deliveries in your area" at bounding box center [204, 436] width 155 height 24
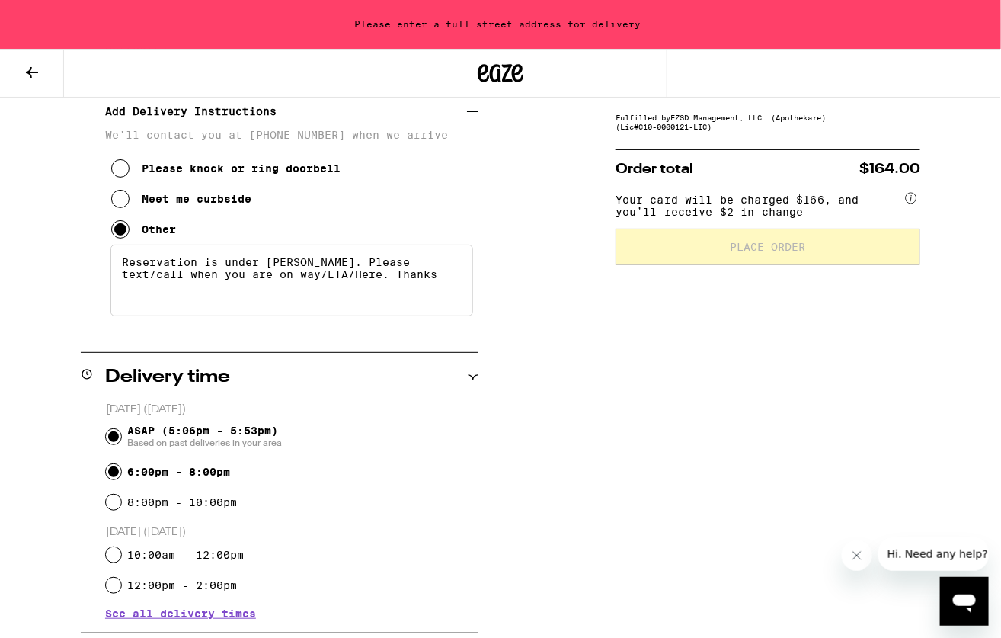
click at [121, 430] on input "ASAP (5:06pm - 5:53pm) Based on past deliveries in your area" at bounding box center [113, 436] width 15 height 15
radio input "true"
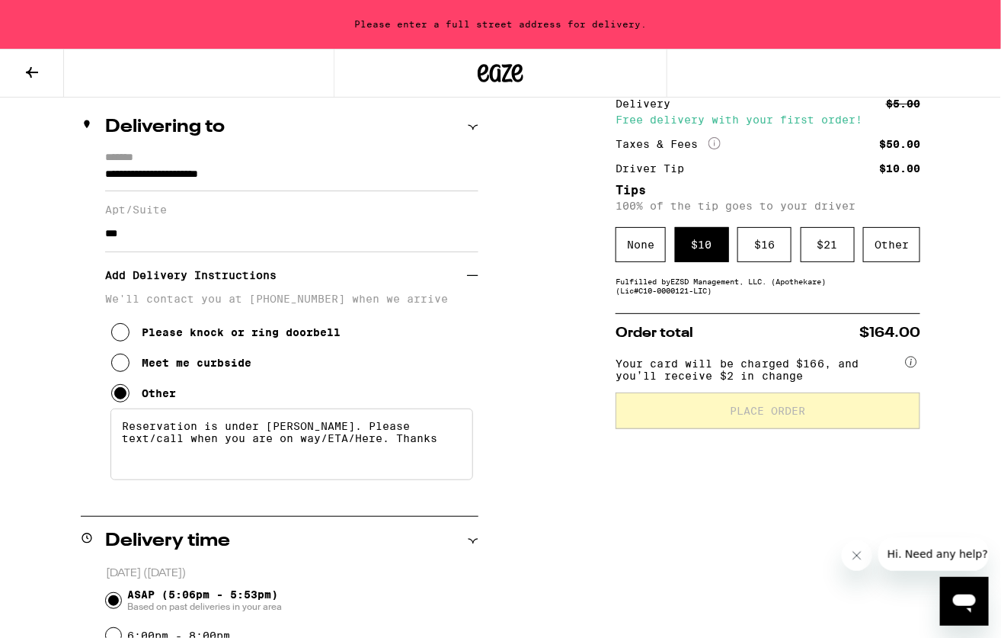
scroll to position [171, 0]
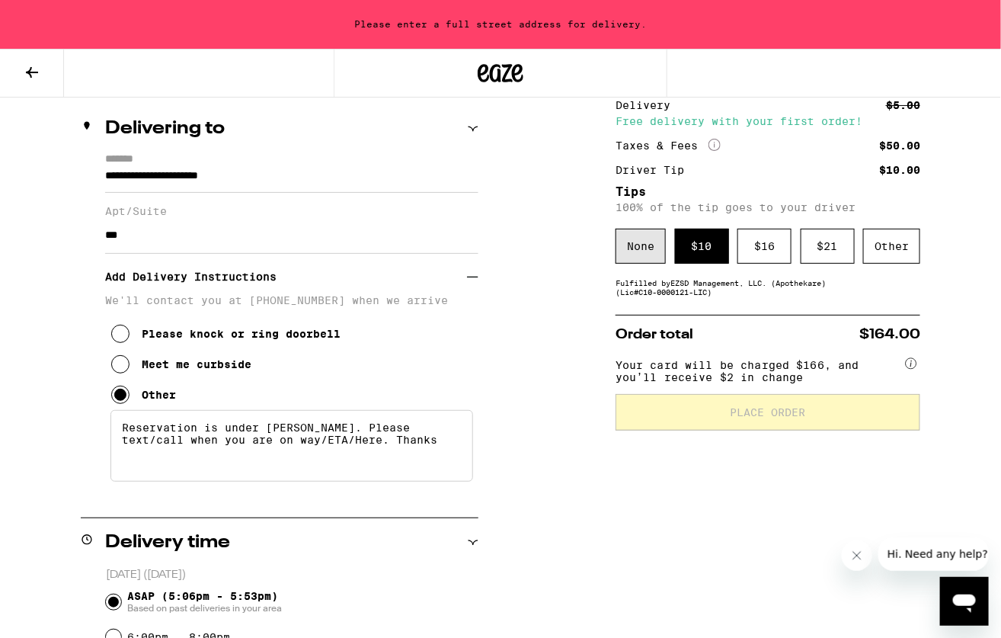
click at [644, 262] on div "None" at bounding box center [640, 246] width 50 height 35
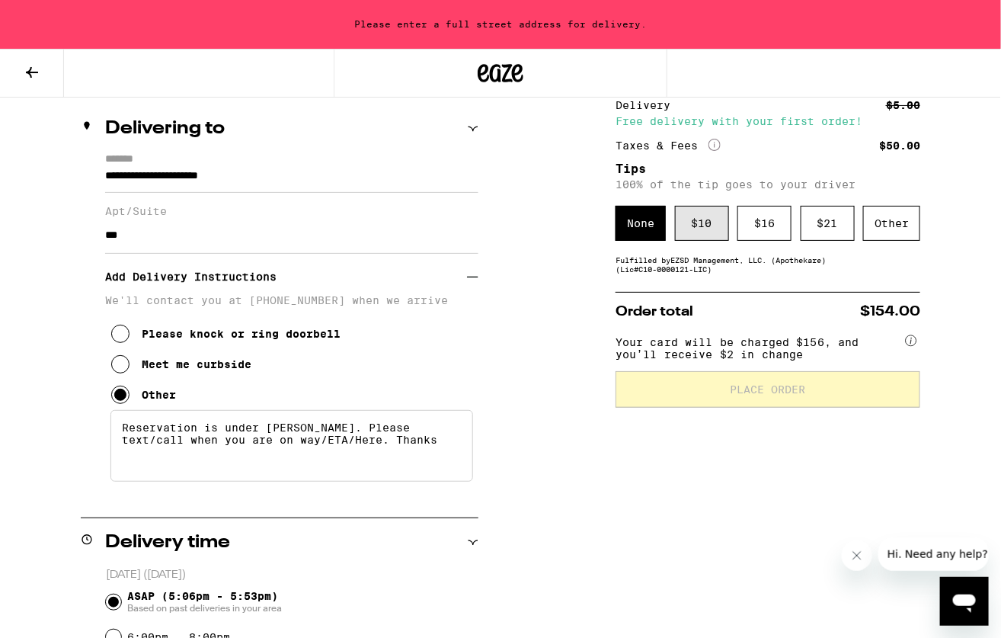
click at [711, 234] on div "$ 10" at bounding box center [702, 223] width 54 height 35
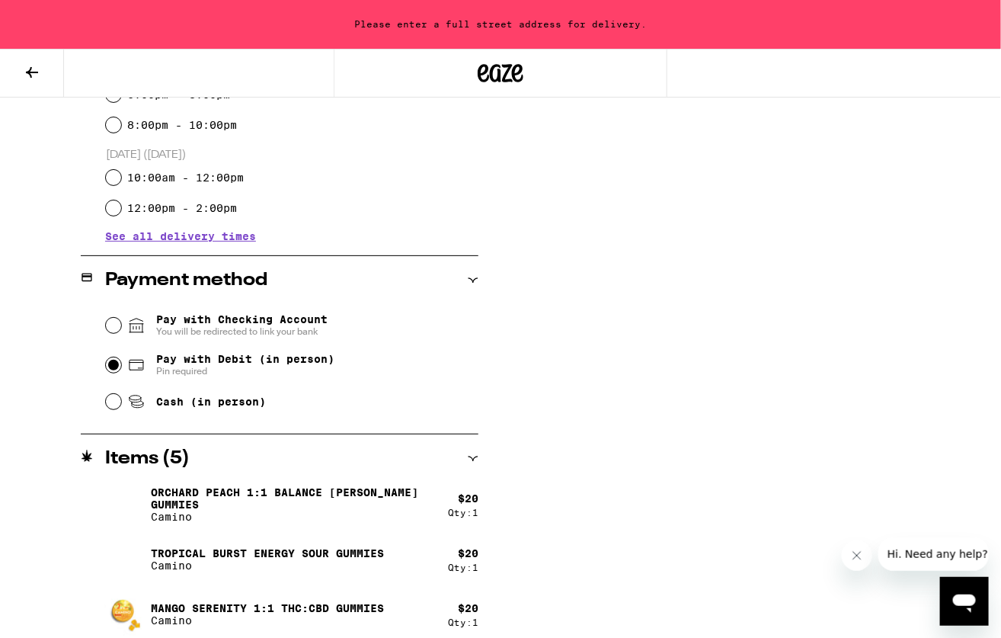
scroll to position [641, 0]
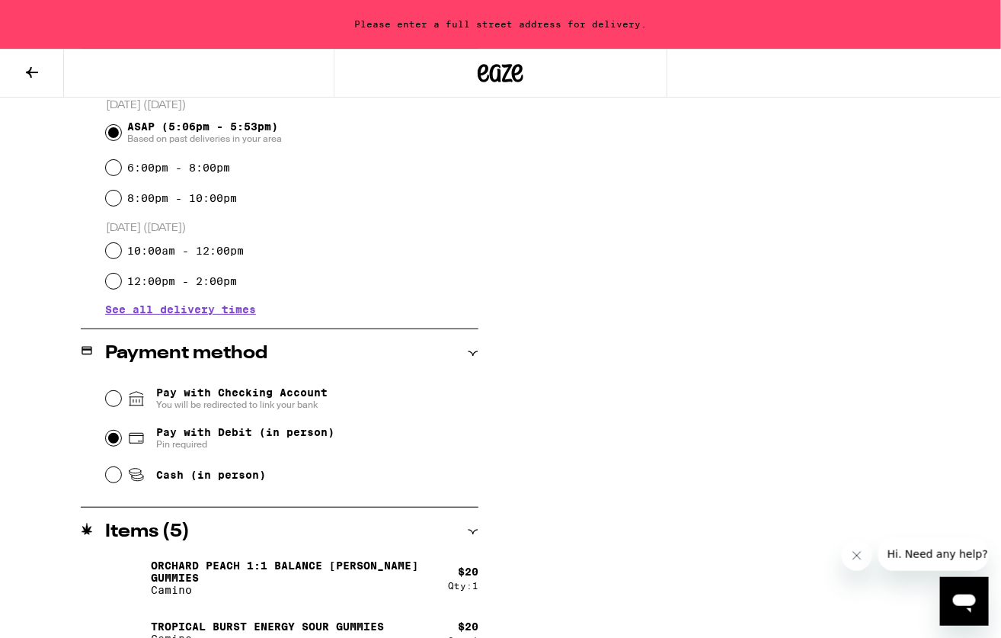
click at [851, 549] on icon "Close message from company" at bounding box center [856, 554] width 12 height 12
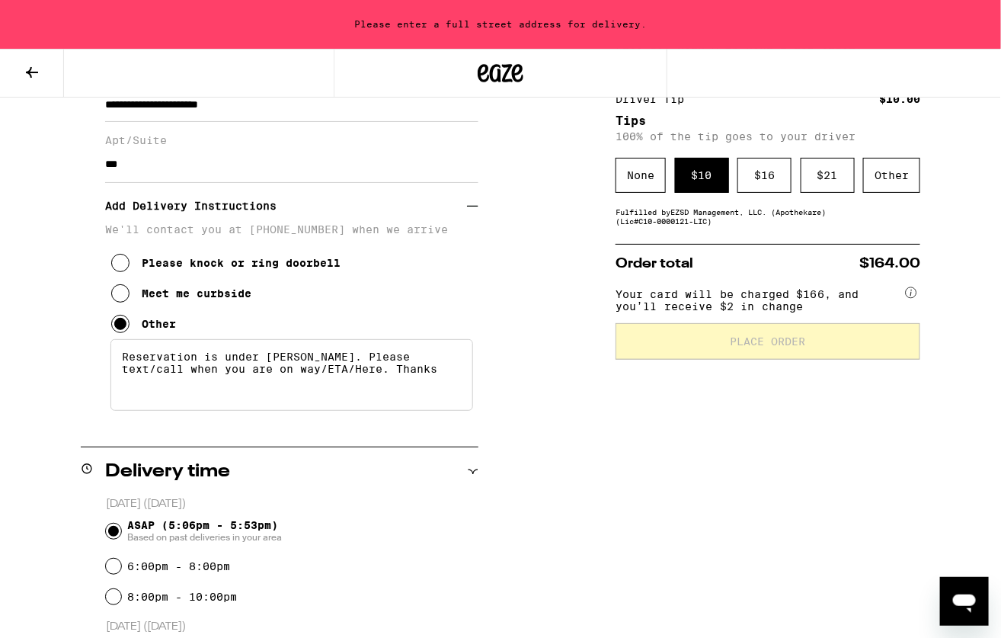
scroll to position [239, 0]
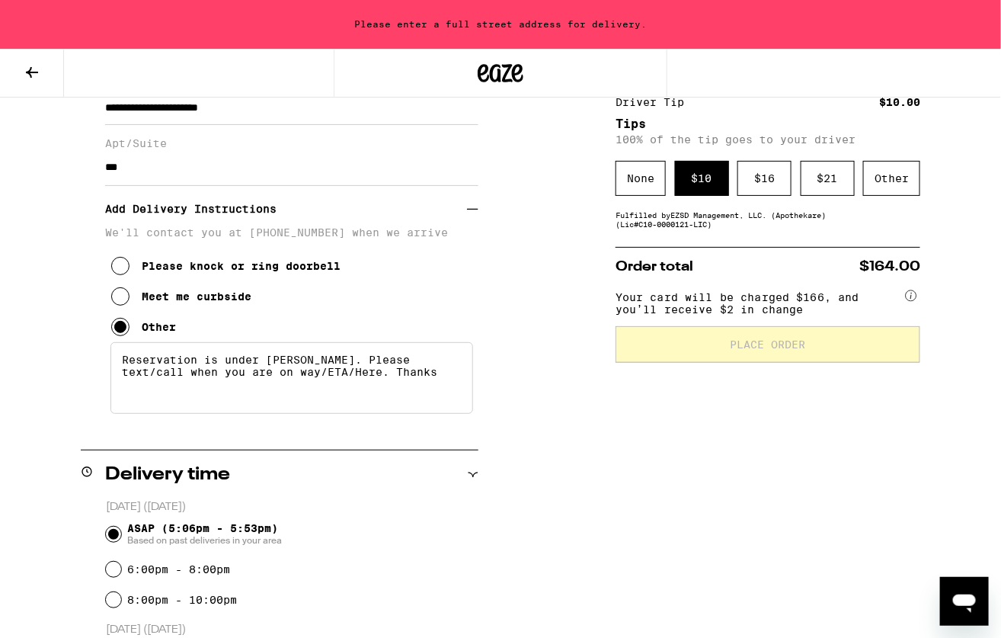
click at [279, 364] on textarea "Reservation is under Austin Miller. Please text/call when you are on way/ETA/He…" at bounding box center [291, 378] width 363 height 72
click at [129, 270] on button "Please knock or ring doorbell" at bounding box center [225, 266] width 229 height 30
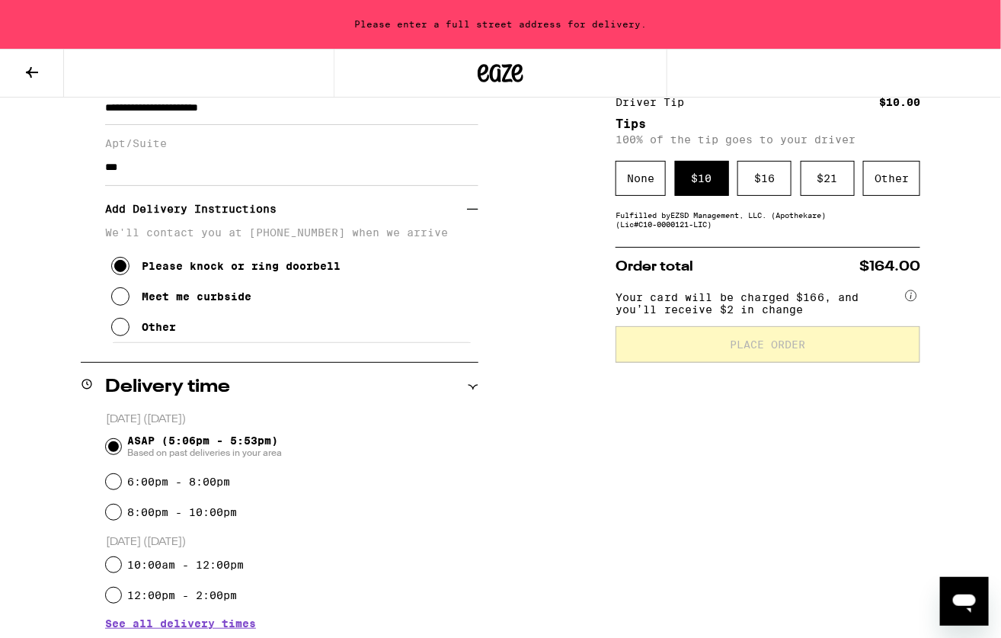
click at [123, 326] on icon at bounding box center [120, 327] width 18 height 18
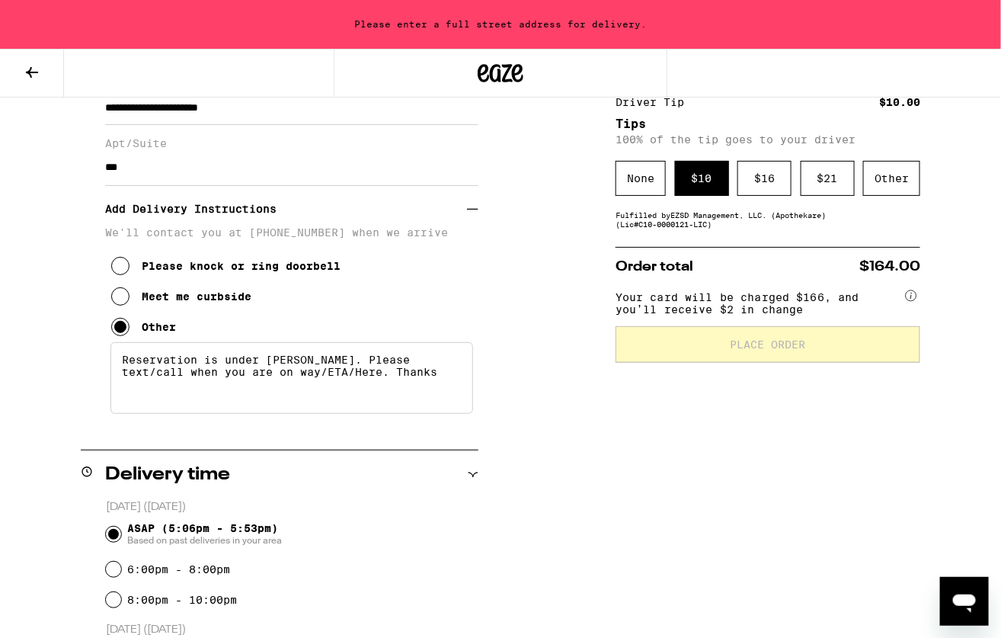
click at [195, 361] on textarea "Reservation is under Austin Miller. Please text/call when you are on way/ETA/He…" at bounding box center [291, 378] width 363 height 72
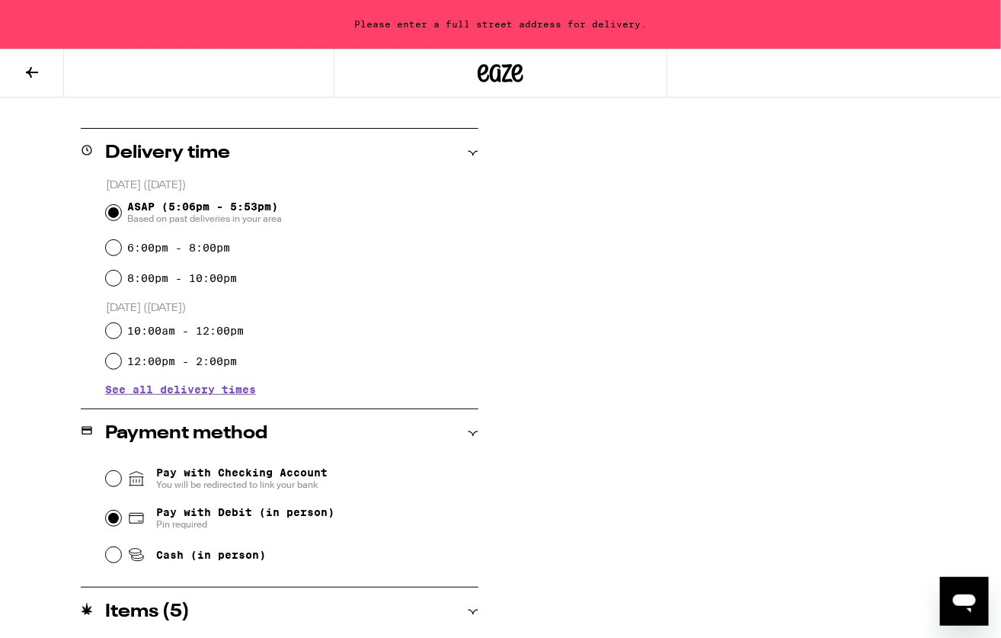
scroll to position [577, 0]
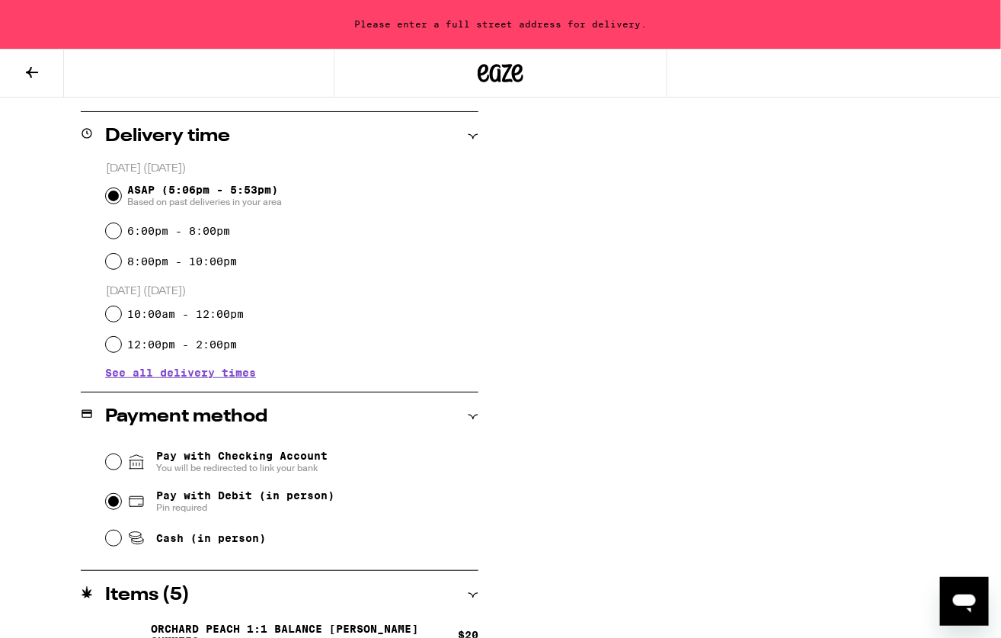
click at [145, 466] on icon at bounding box center [136, 461] width 18 height 18
click at [121, 466] on input "Pay with Checking Account You will be redirected to link your bank" at bounding box center [113, 461] width 15 height 15
radio input "false"
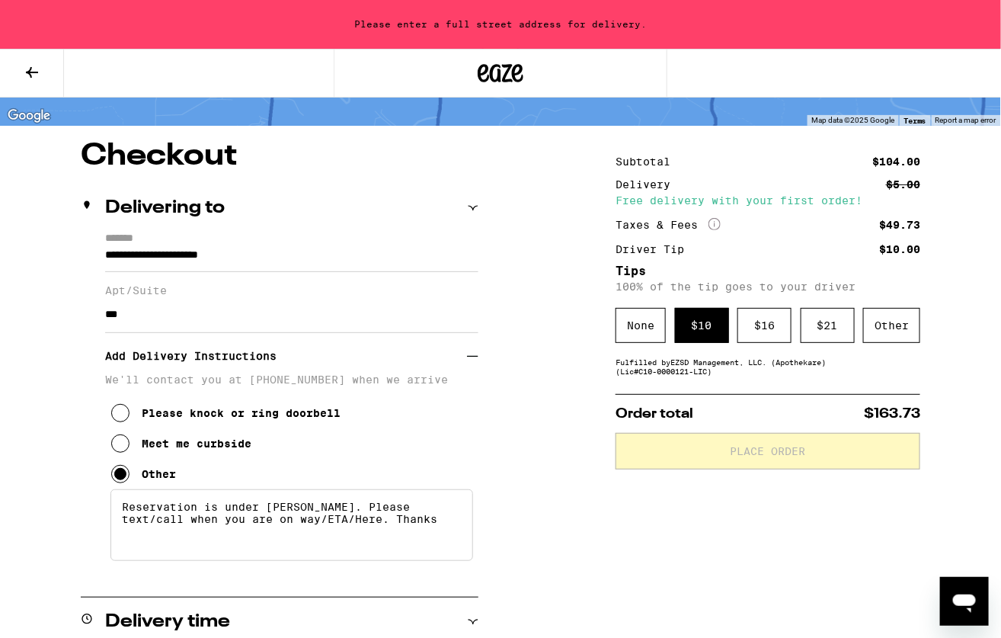
scroll to position [97, 0]
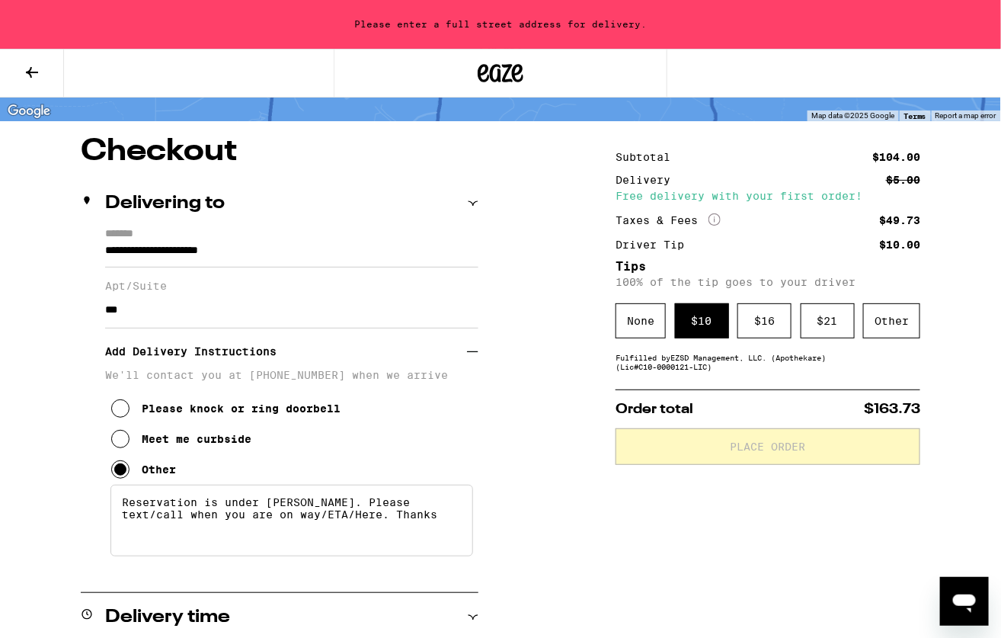
click at [322, 263] on input "**********" at bounding box center [291, 254] width 373 height 26
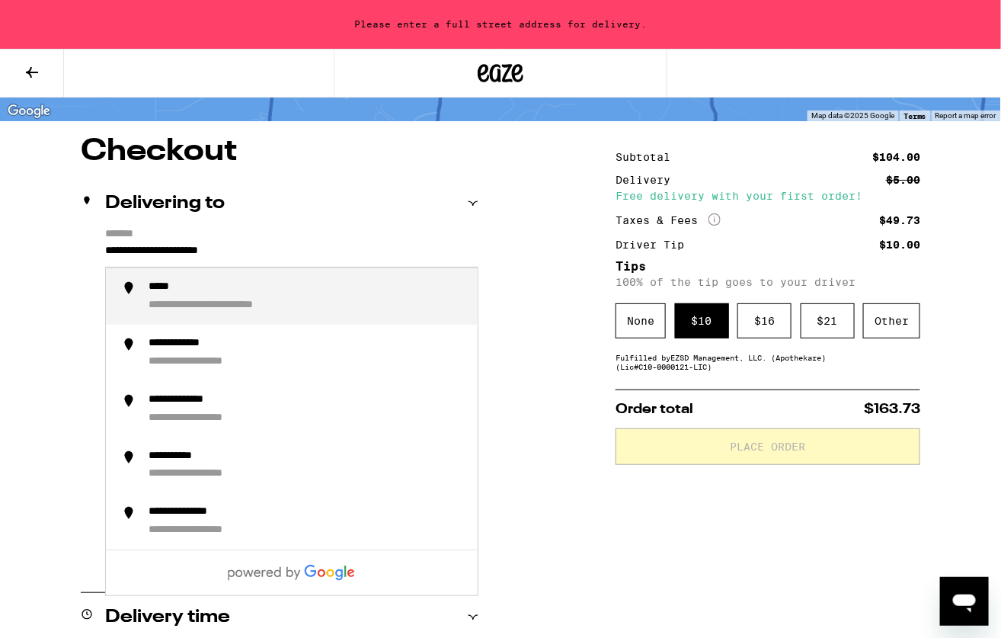
click at [275, 245] on input "**********" at bounding box center [291, 254] width 373 height 26
paste input "*"
click at [254, 301] on div "**********" at bounding box center [242, 306] width 186 height 14
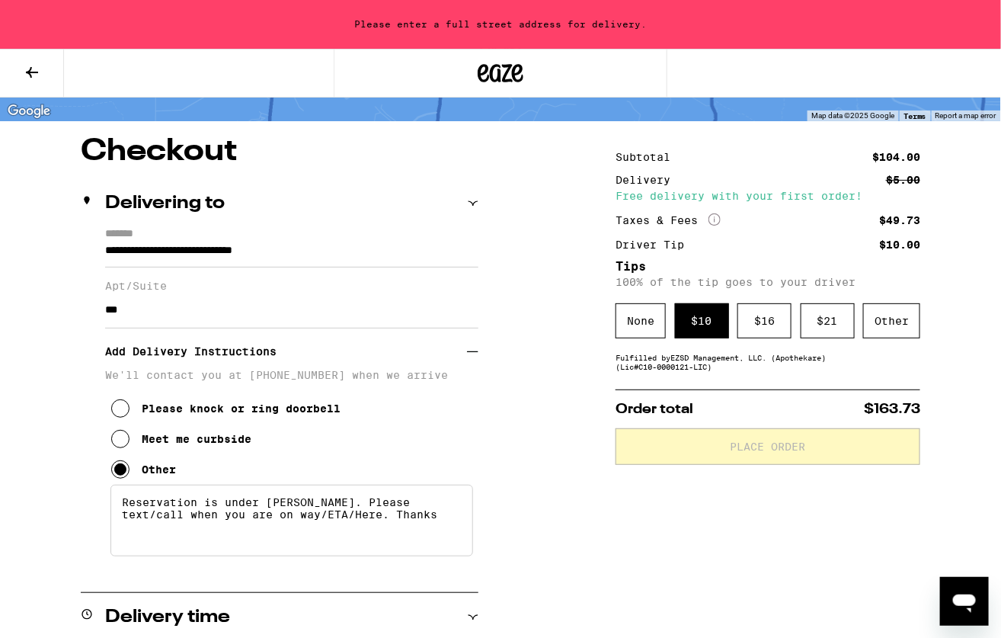
click at [296, 260] on input "**********" at bounding box center [291, 254] width 373 height 26
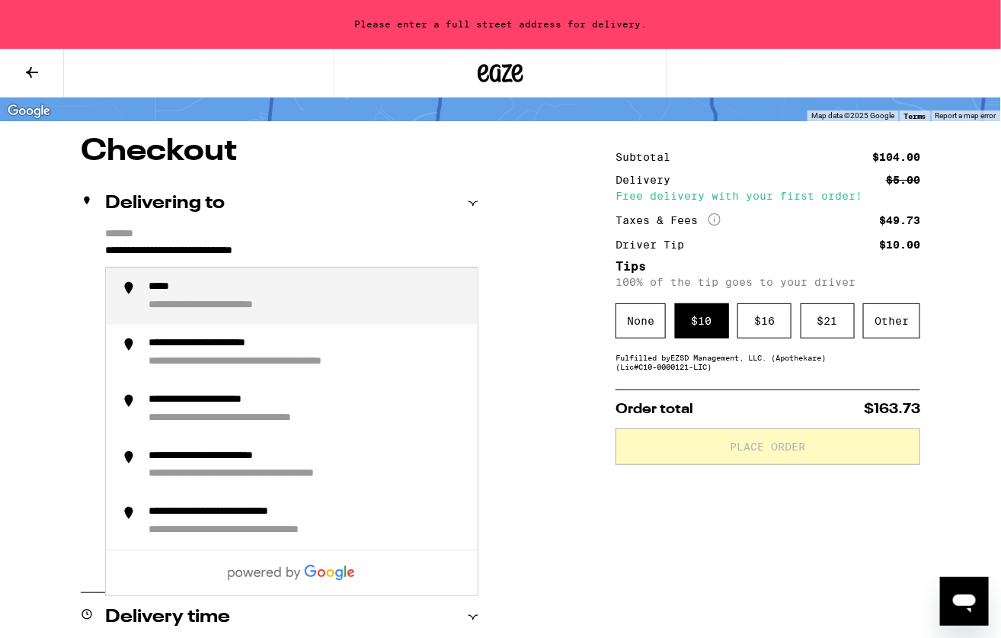
click at [296, 260] on input "**********" at bounding box center [291, 254] width 373 height 26
click at [352, 238] on label "*******" at bounding box center [291, 235] width 373 height 14
click at [352, 241] on input "**********" at bounding box center [291, 254] width 373 height 26
click at [374, 252] on input "**********" at bounding box center [291, 254] width 373 height 26
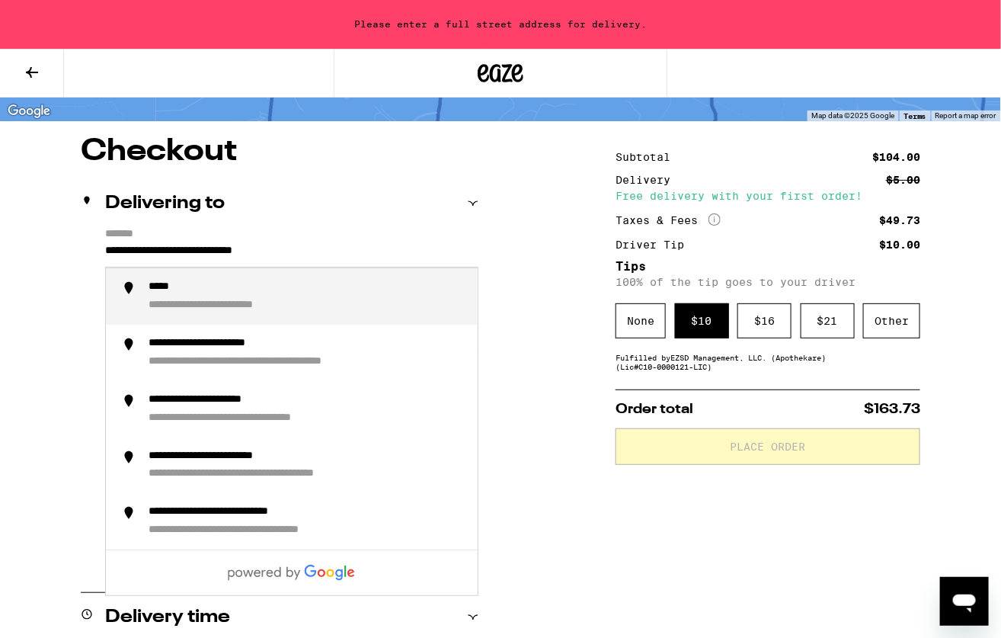
click at [257, 248] on input "**********" at bounding box center [291, 254] width 373 height 26
paste input "text"
click at [325, 299] on div "**********" at bounding box center [307, 296] width 317 height 32
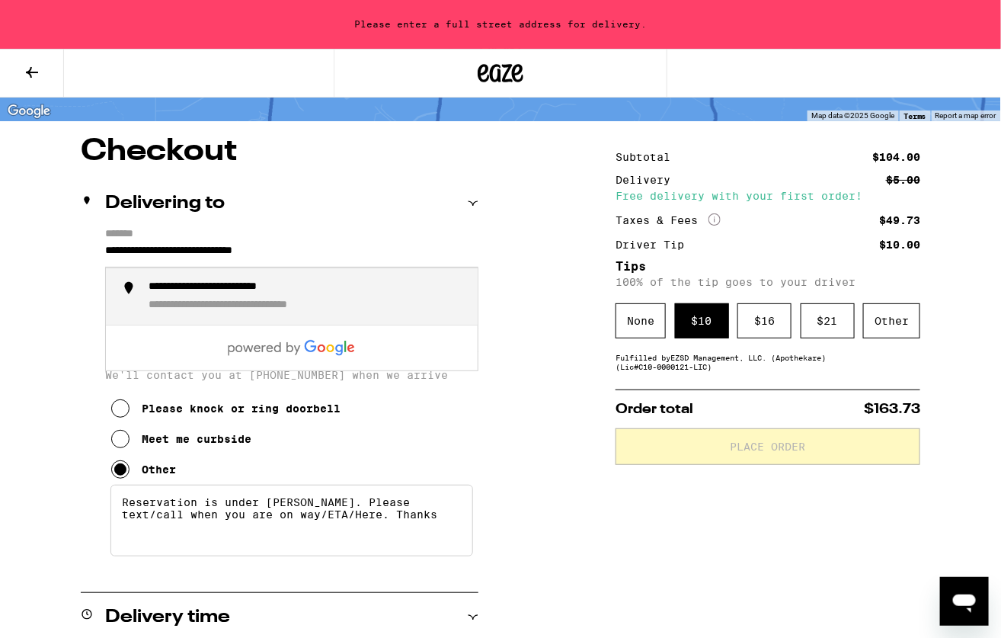
click at [317, 253] on input "**********" at bounding box center [291, 254] width 373 height 26
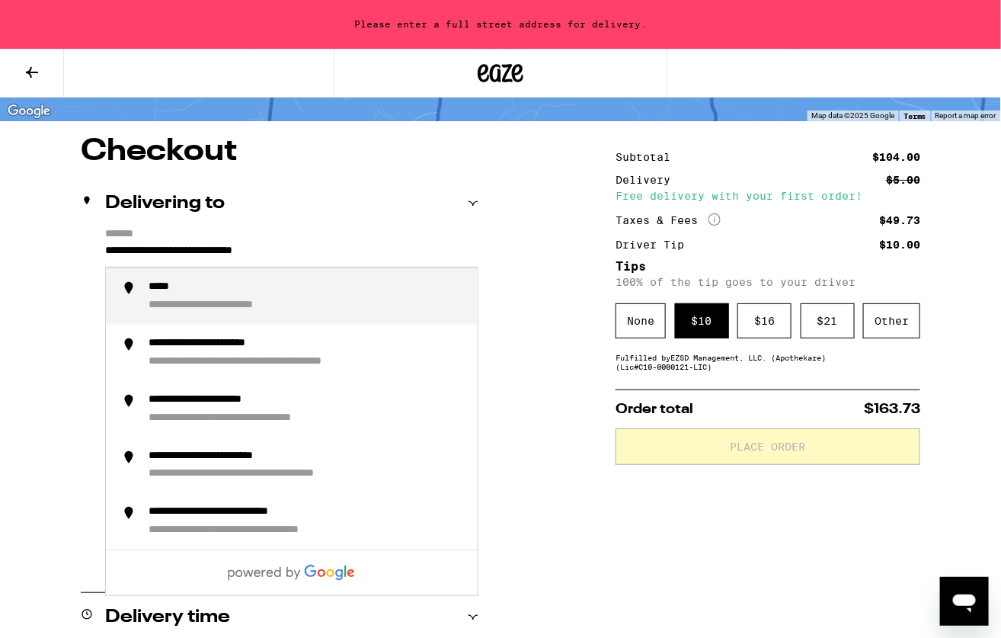
click at [317, 253] on input "**********" at bounding box center [291, 254] width 373 height 26
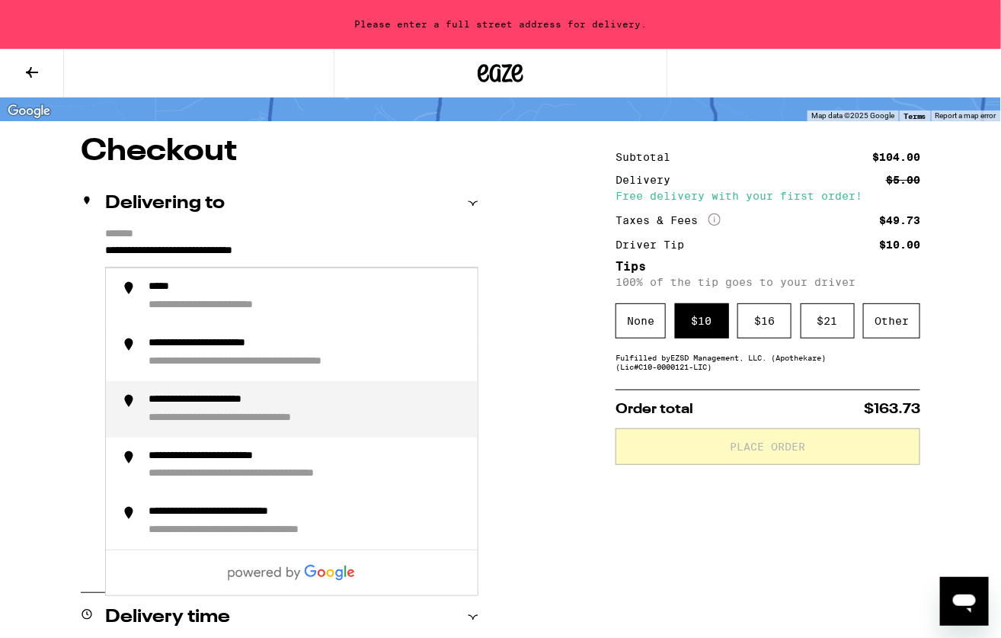
click at [299, 412] on div "**********" at bounding box center [307, 409] width 317 height 32
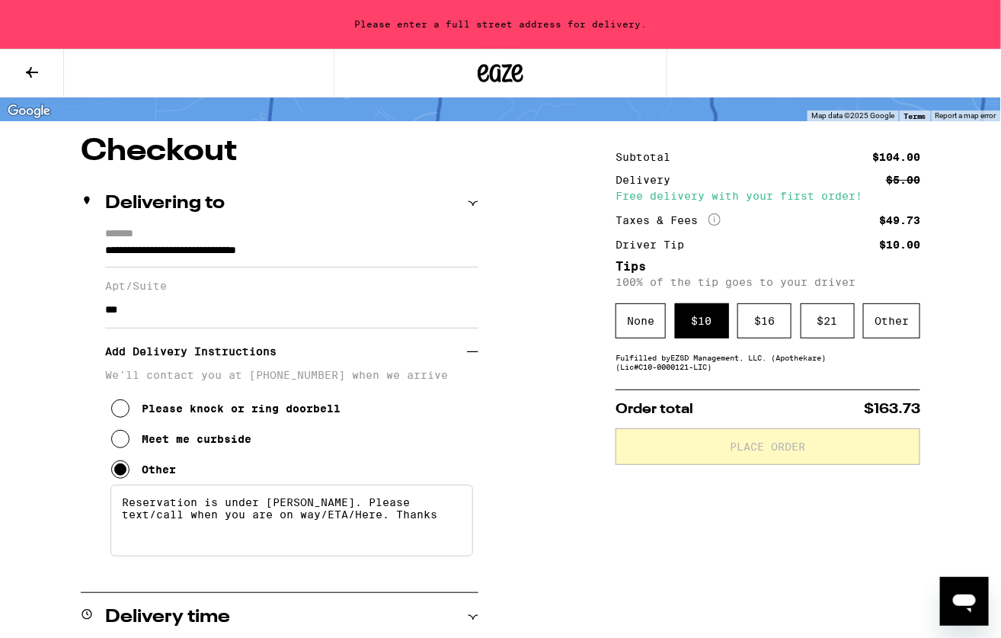
scroll to position [48, 0]
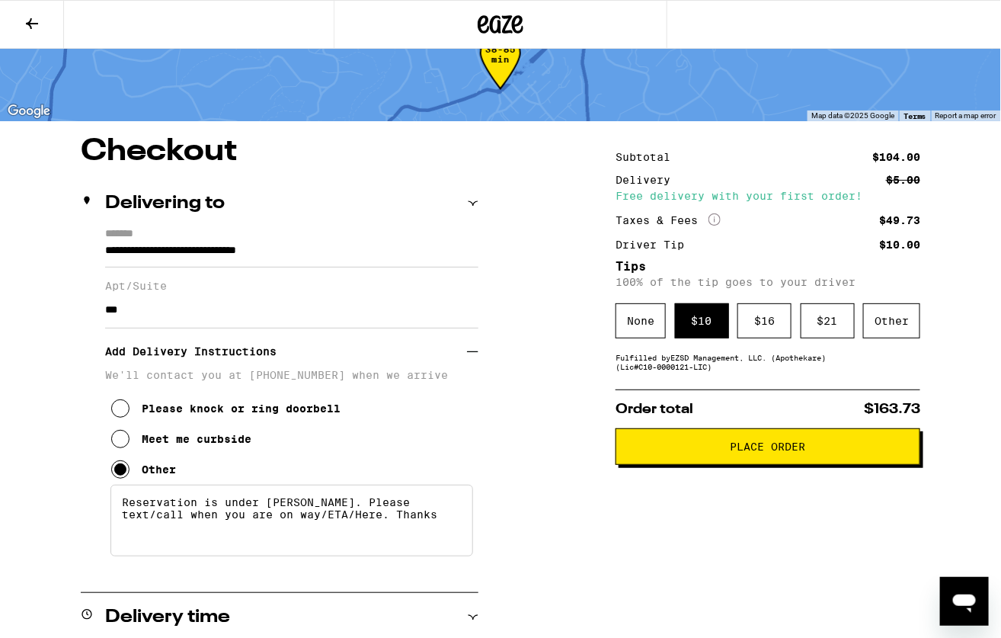
click at [322, 255] on input "**********" at bounding box center [291, 254] width 373 height 26
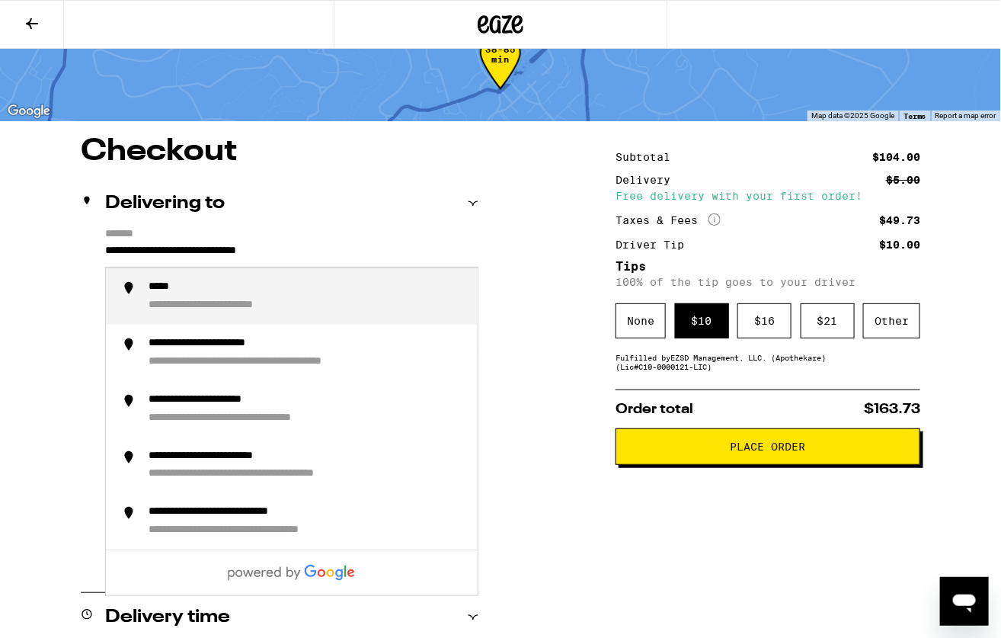
click at [322, 255] on input "**********" at bounding box center [291, 254] width 373 height 26
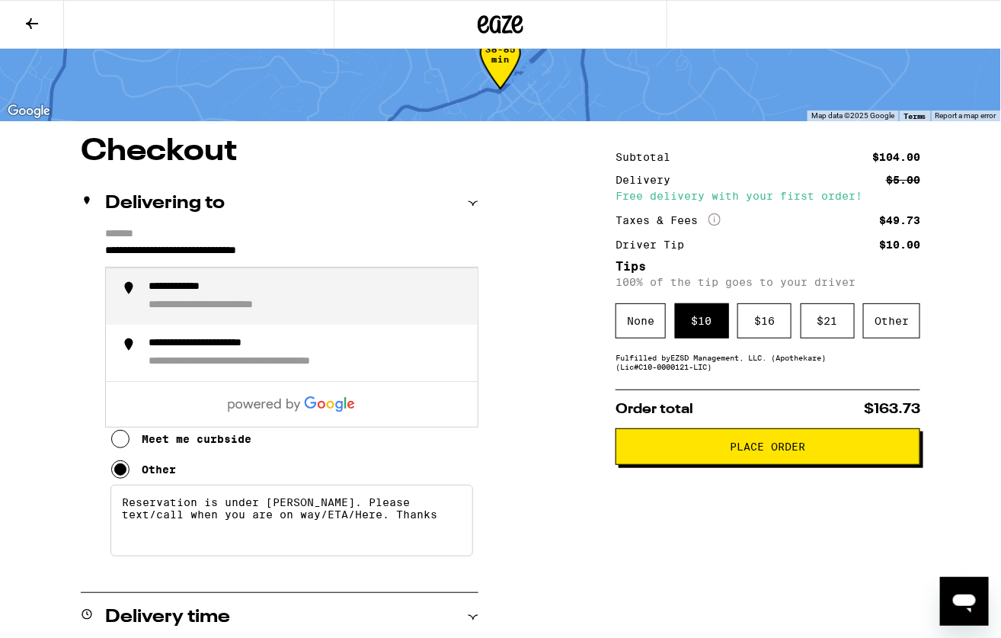
paste input "text"
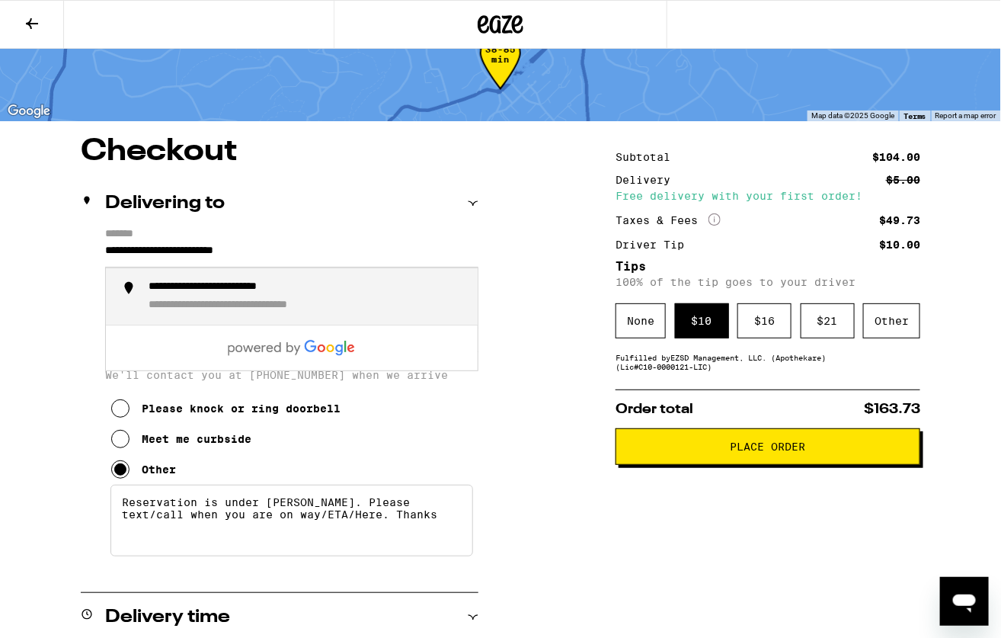
click at [287, 242] on input "**********" at bounding box center [291, 254] width 373 height 26
click at [292, 293] on div "**********" at bounding box center [245, 287] width 193 height 14
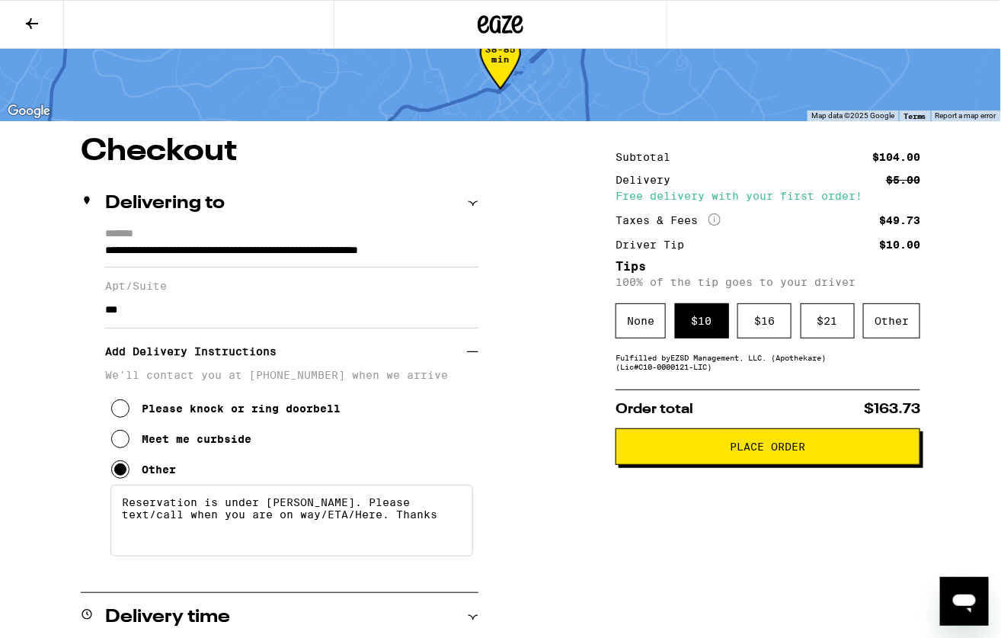
type input "**********"
click at [715, 452] on span "Place Order" at bounding box center [767, 446] width 279 height 11
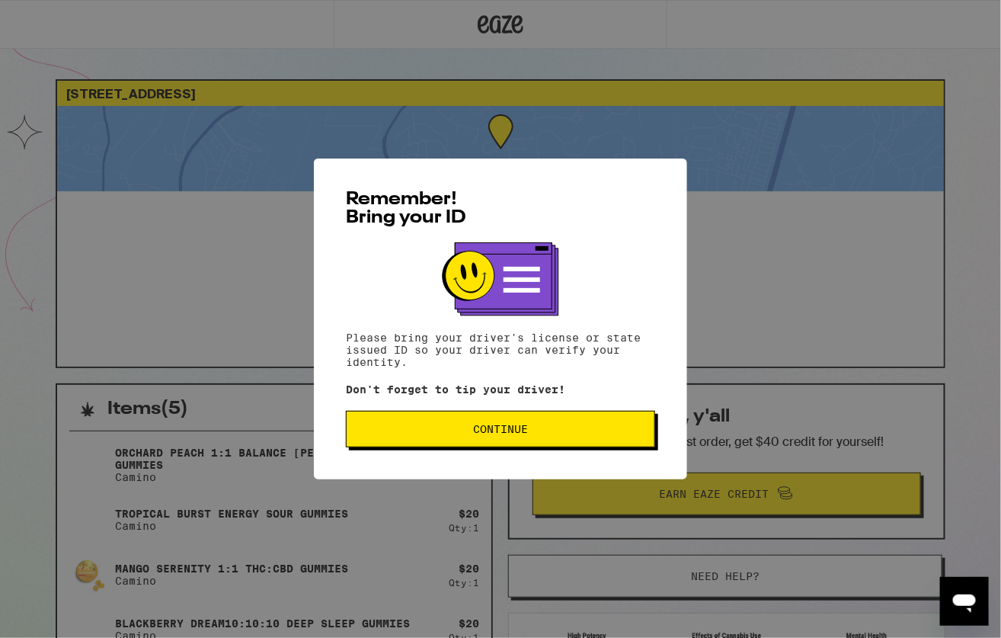
click at [521, 433] on span "Continue" at bounding box center [500, 429] width 55 height 11
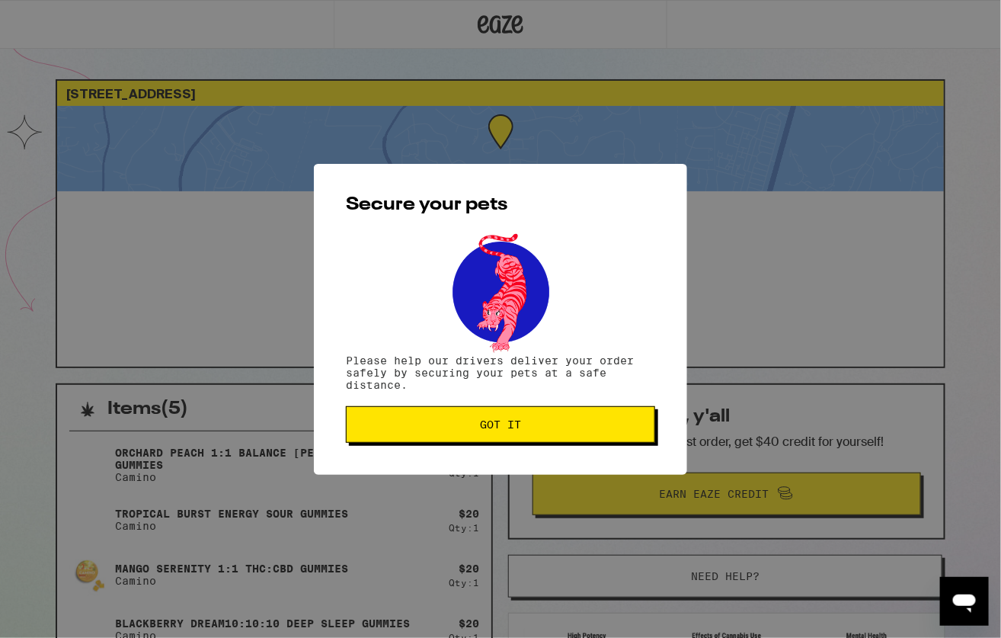
click at [547, 442] on button "Got it" at bounding box center [500, 424] width 309 height 37
